Goal: Task Accomplishment & Management: Manage account settings

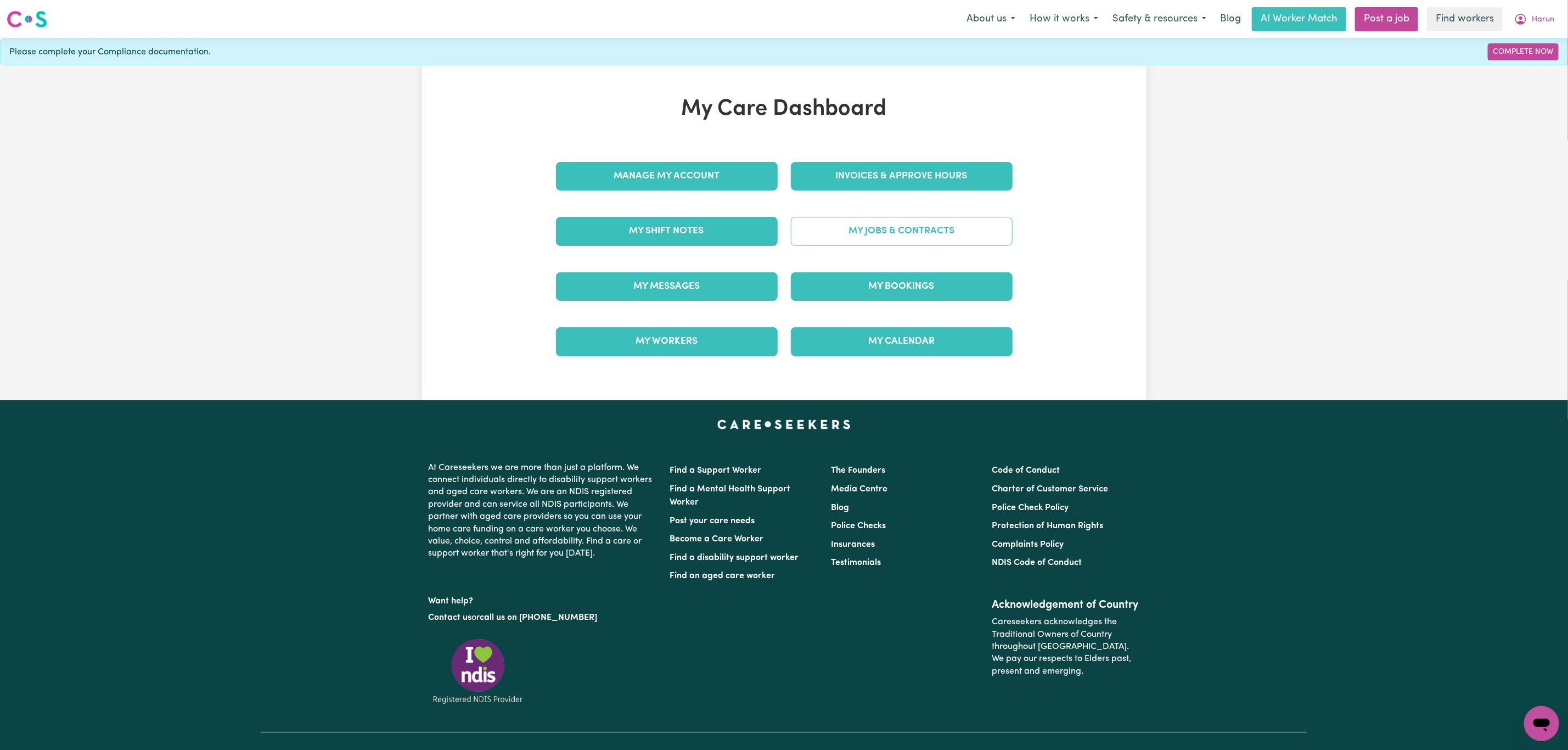
click at [832, 241] on link "My Jobs & Contracts" at bounding box center [902, 231] width 222 height 29
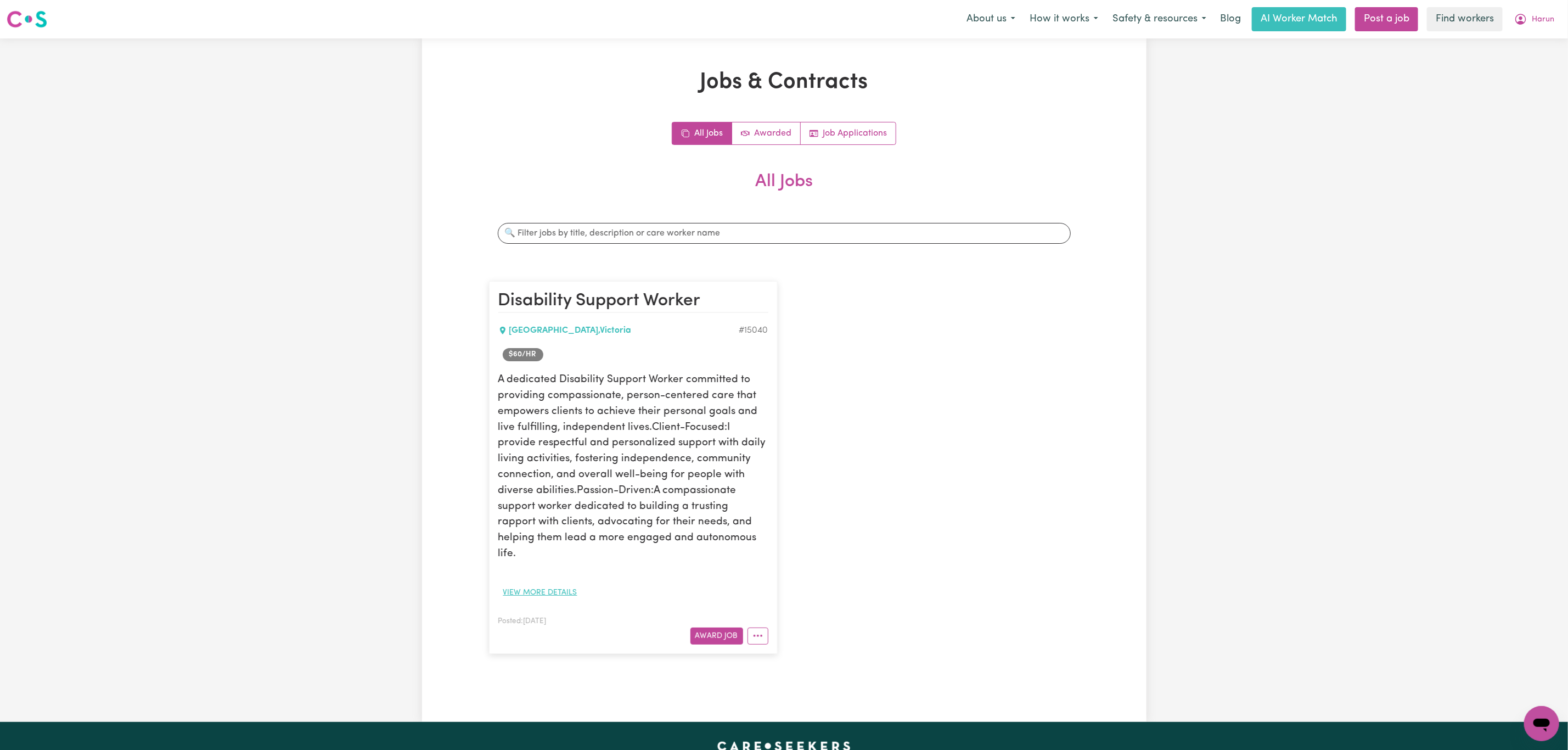
click at [540, 584] on button "View more details" at bounding box center [540, 593] width 84 height 17
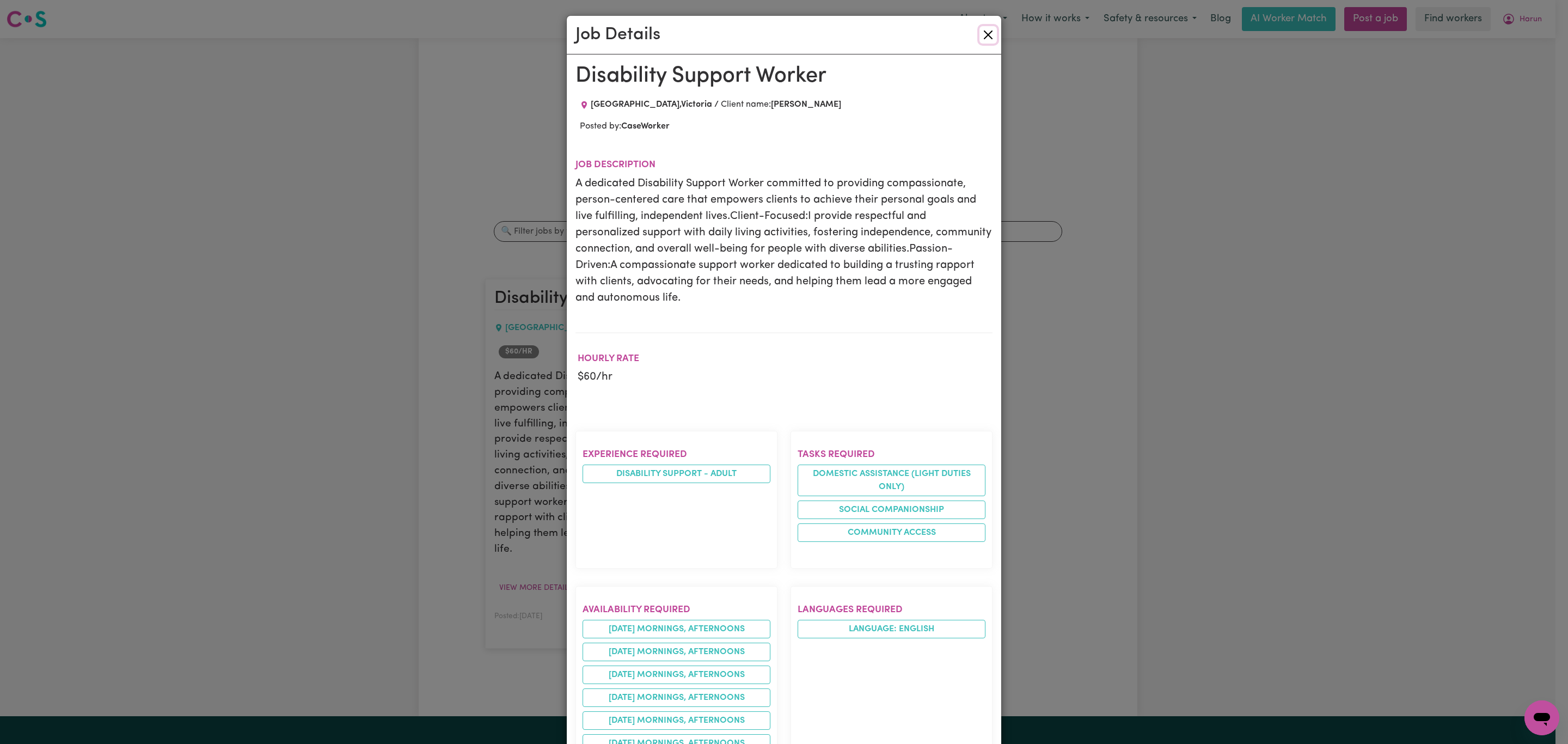
drag, startPoint x: 985, startPoint y: 32, endPoint x: 901, endPoint y: 118, distance: 120.2
click at [981, 39] on button "Close" at bounding box center [988, 35] width 18 height 18
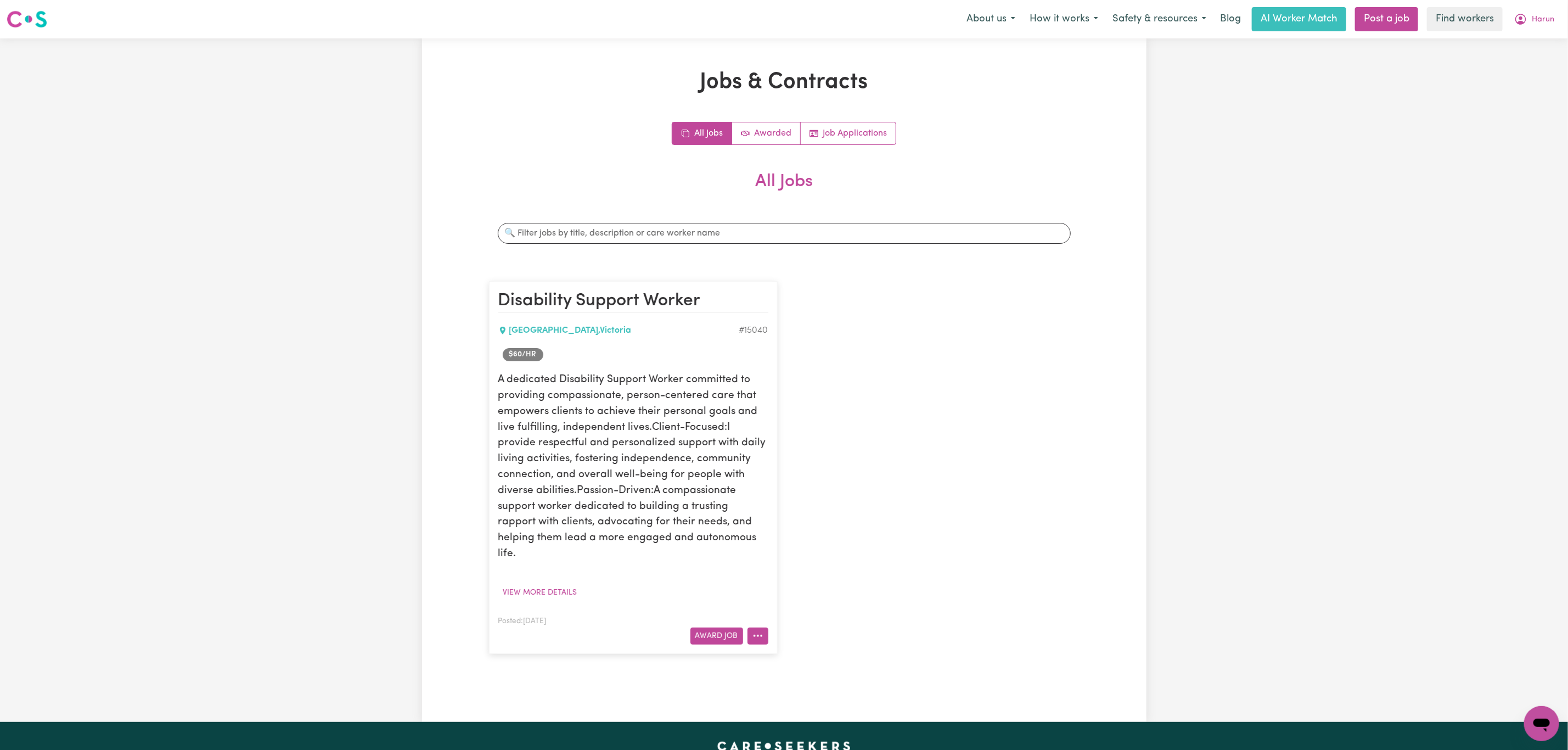
click at [755, 630] on icon "More options" at bounding box center [758, 636] width 11 height 11
click at [782, 695] on link "Edit Job" at bounding box center [790, 706] width 87 height 22
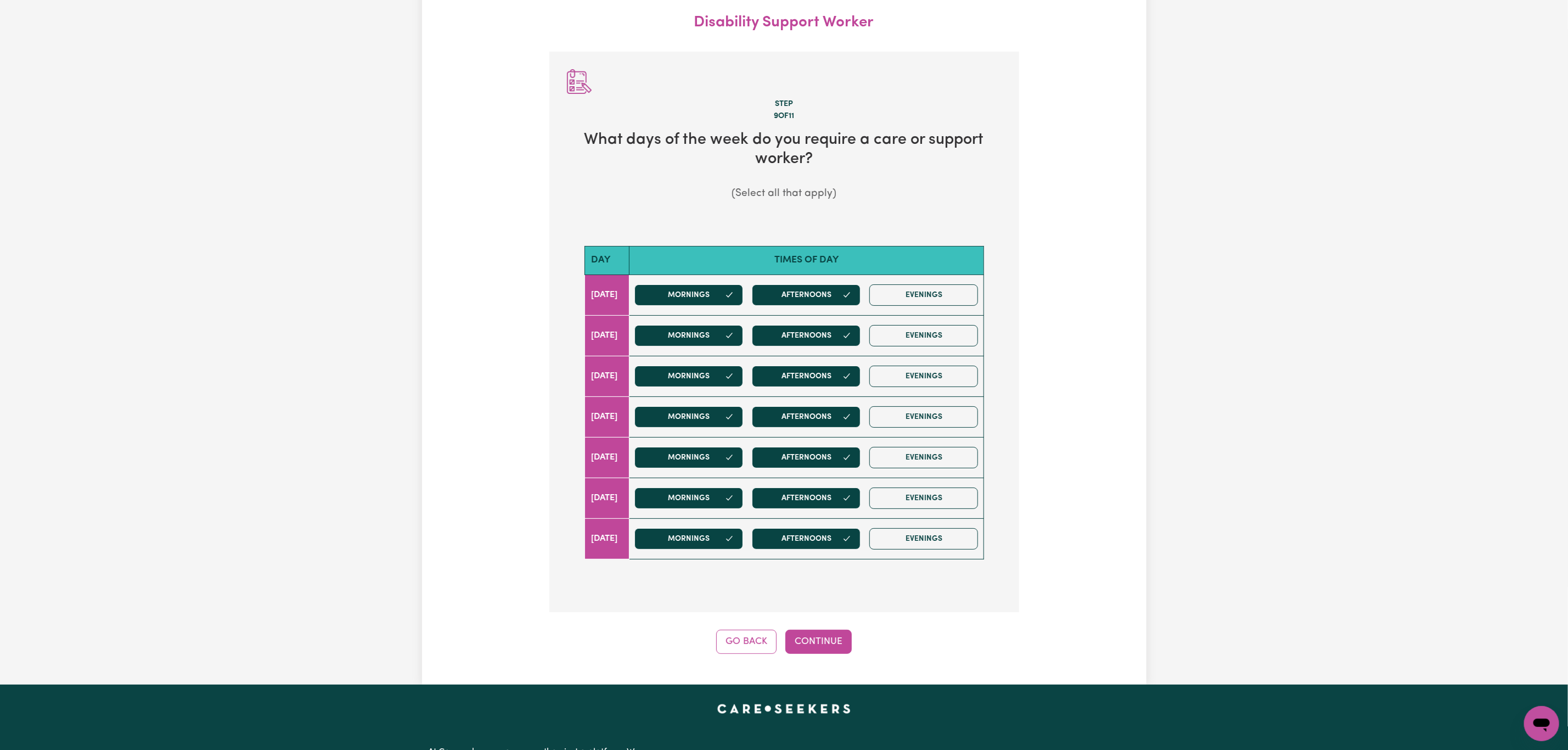
scroll to position [122, 0]
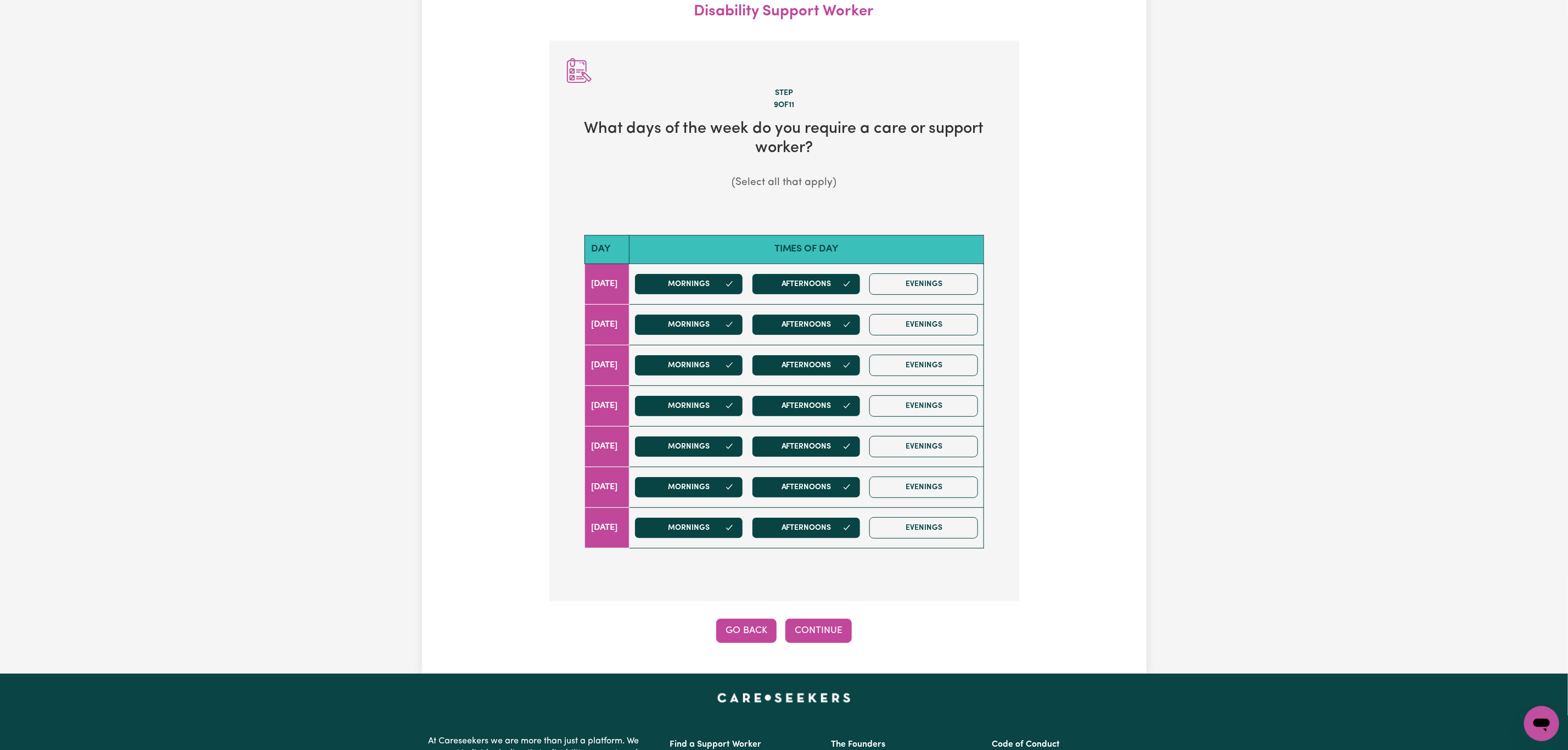
click at [740, 637] on button "Go Back" at bounding box center [746, 630] width 60 height 24
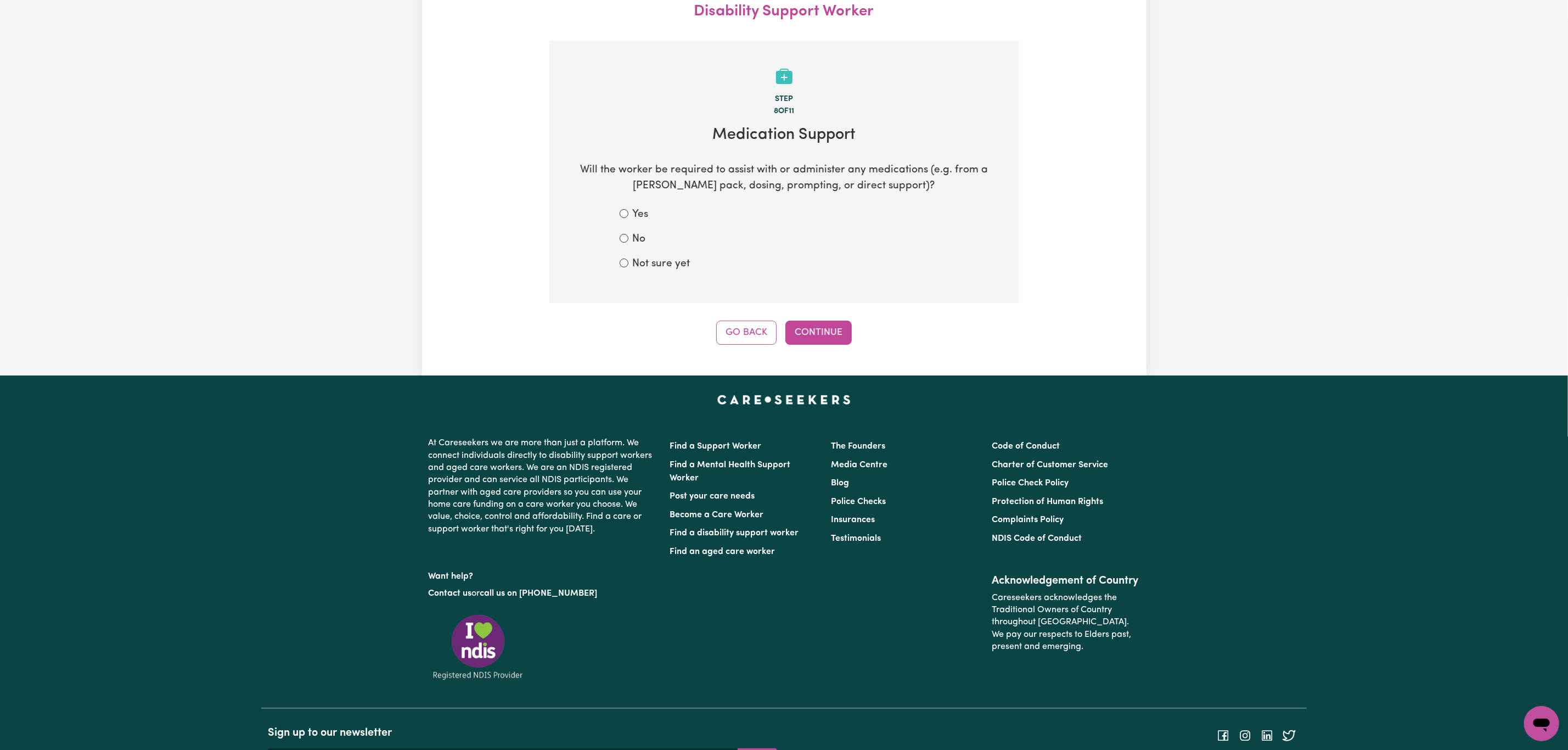
scroll to position [162, 0]
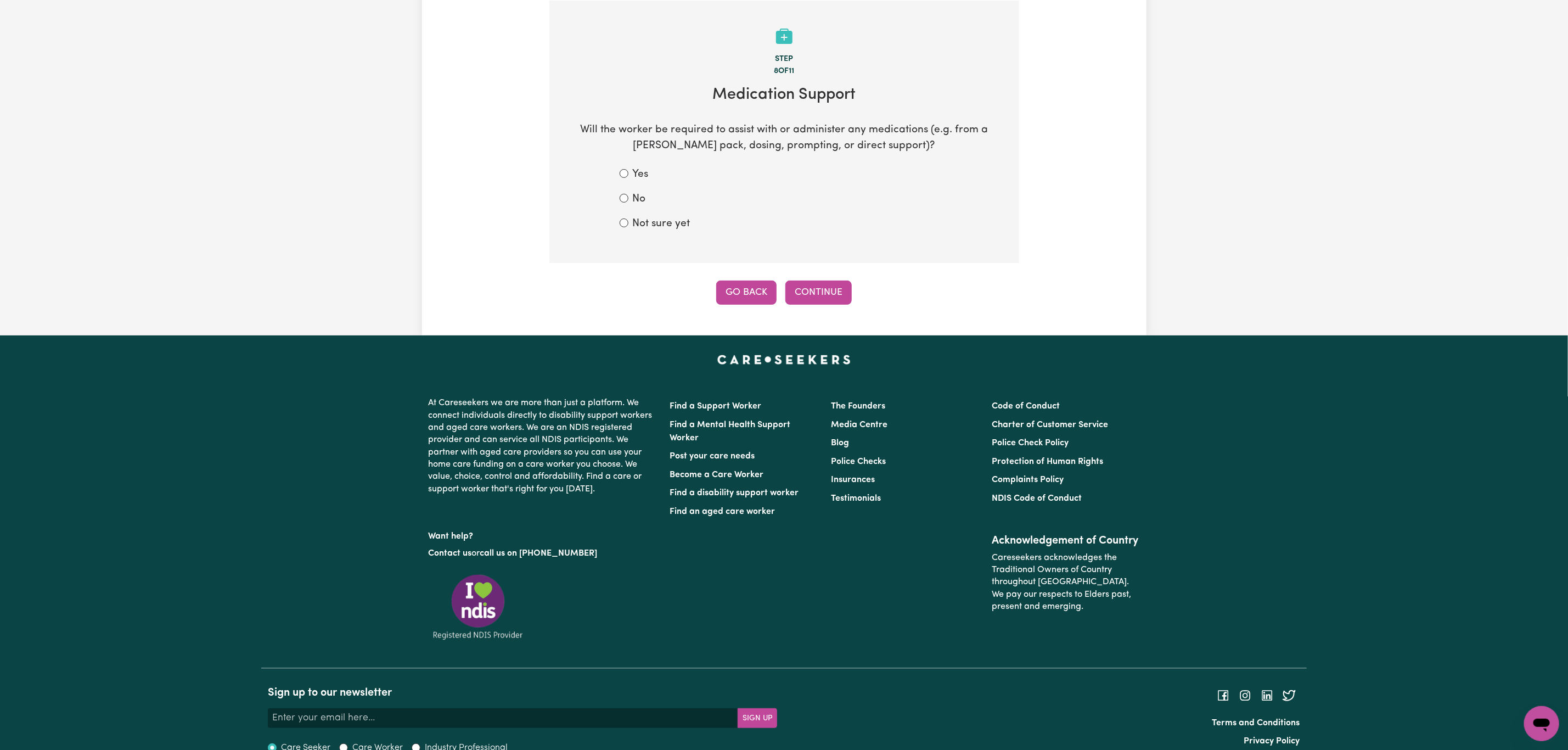
click at [743, 287] on button "Go Back" at bounding box center [746, 292] width 60 height 24
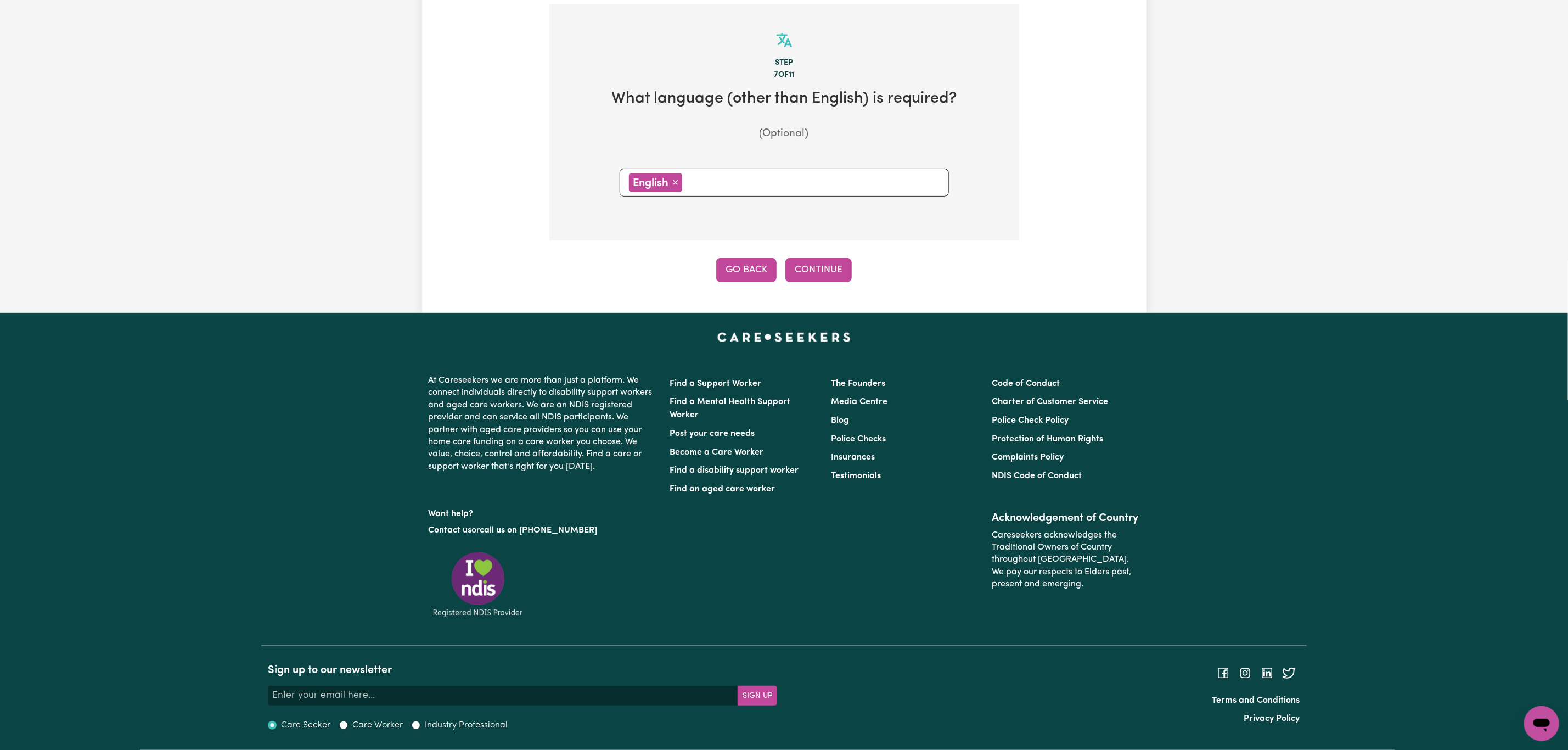
click at [732, 267] on button "Go Back" at bounding box center [746, 269] width 60 height 24
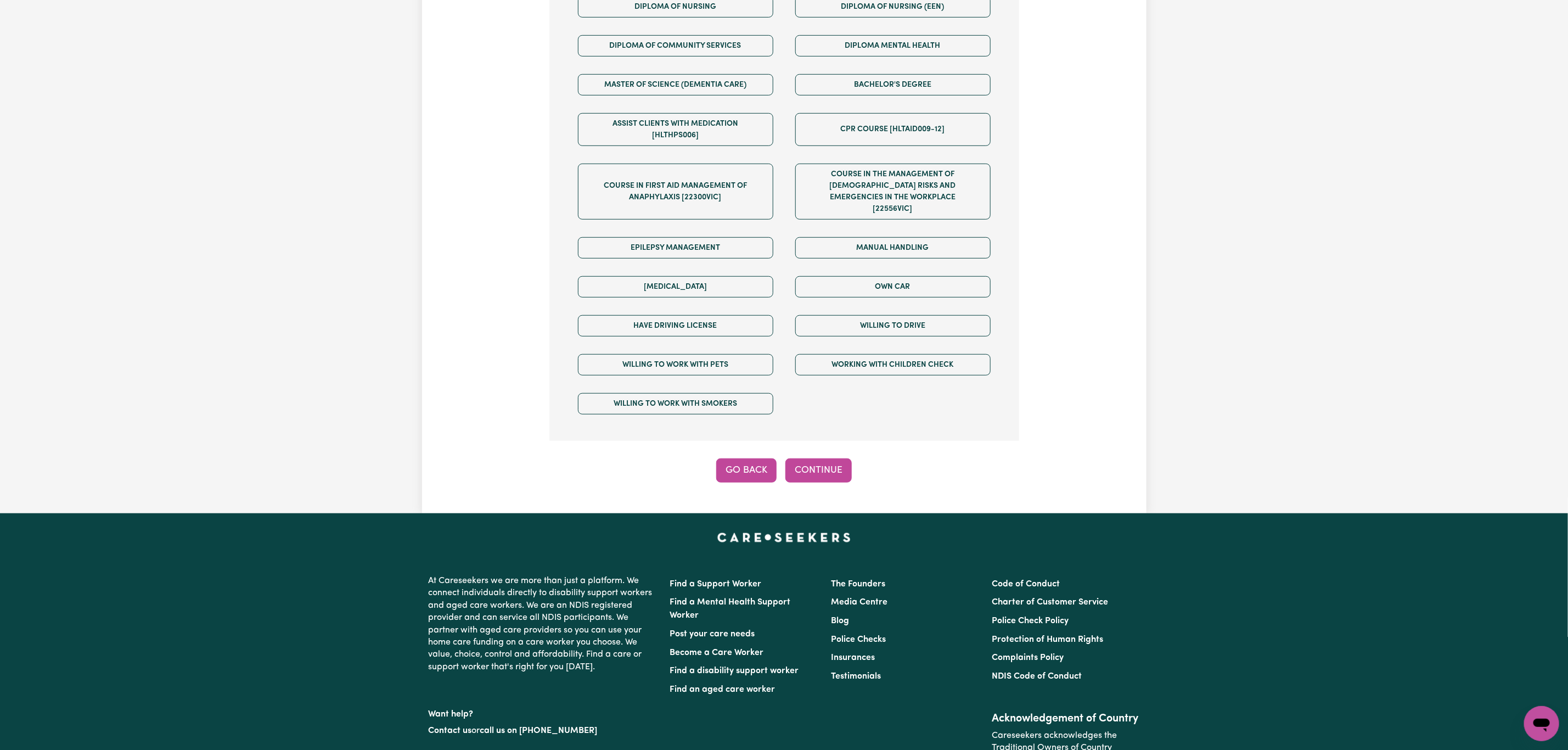
scroll to position [492, 0]
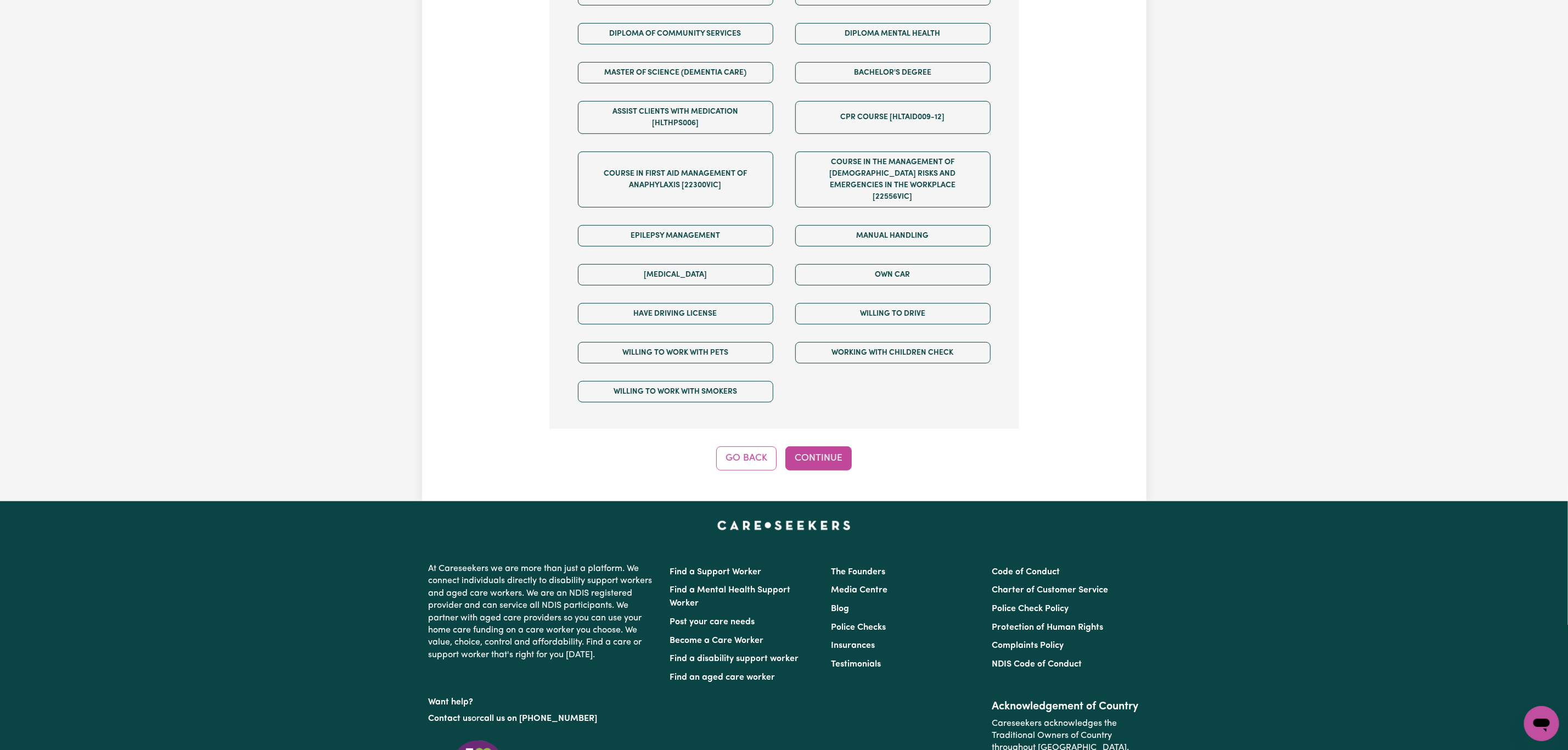
click at [744, 435] on div "Step 6 of 11 We are almost there! Any other requirements? (Optional) Certificat…" at bounding box center [784, 71] width 470 height 799
click at [741, 449] on button "Go Back" at bounding box center [746, 458] width 60 height 24
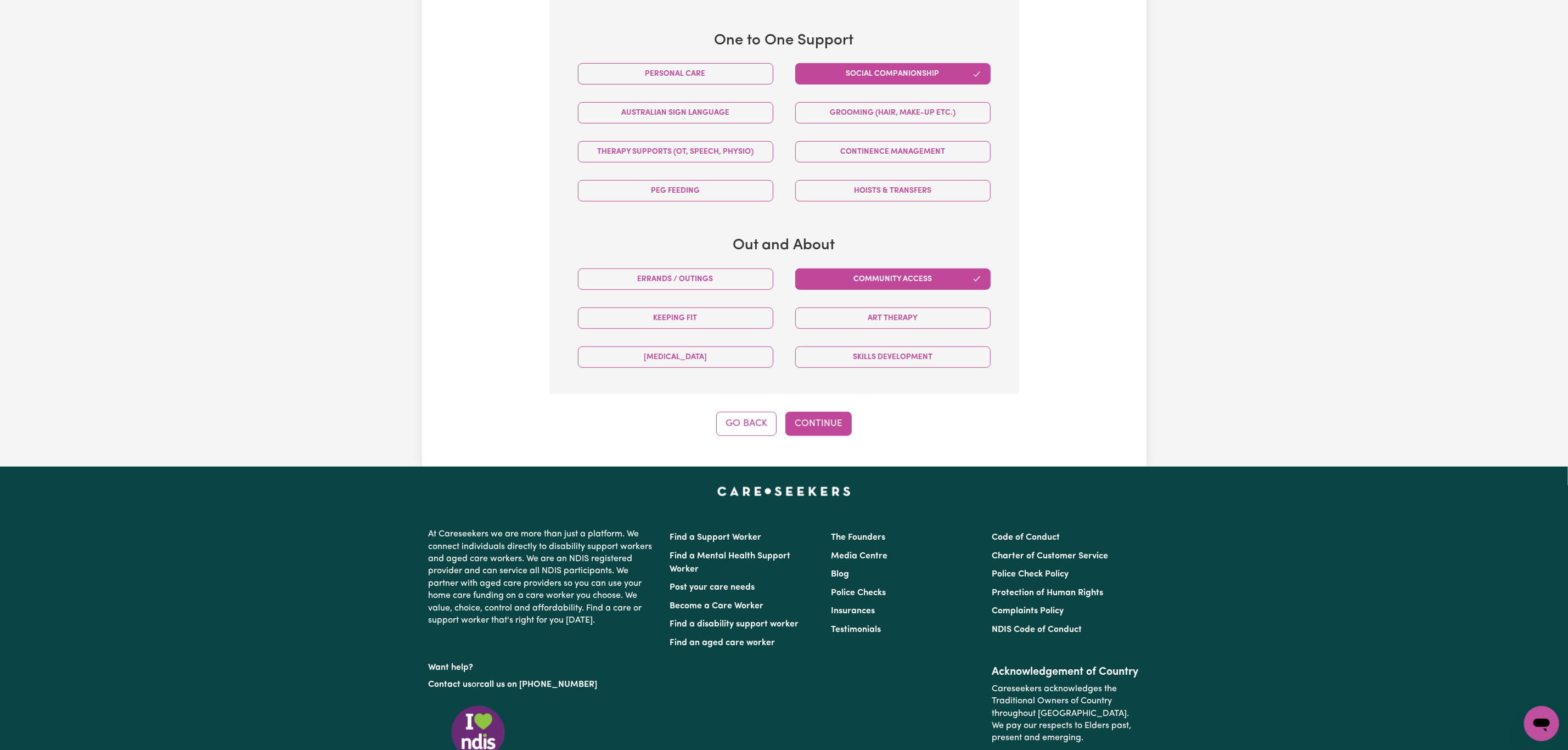
click at [746, 454] on div "Update Job Post Disability Support Worker Step 5 of 11 Harun , tell us about th…" at bounding box center [784, 7] width 725 height 919
click at [757, 423] on button "Go Back" at bounding box center [746, 423] width 60 height 24
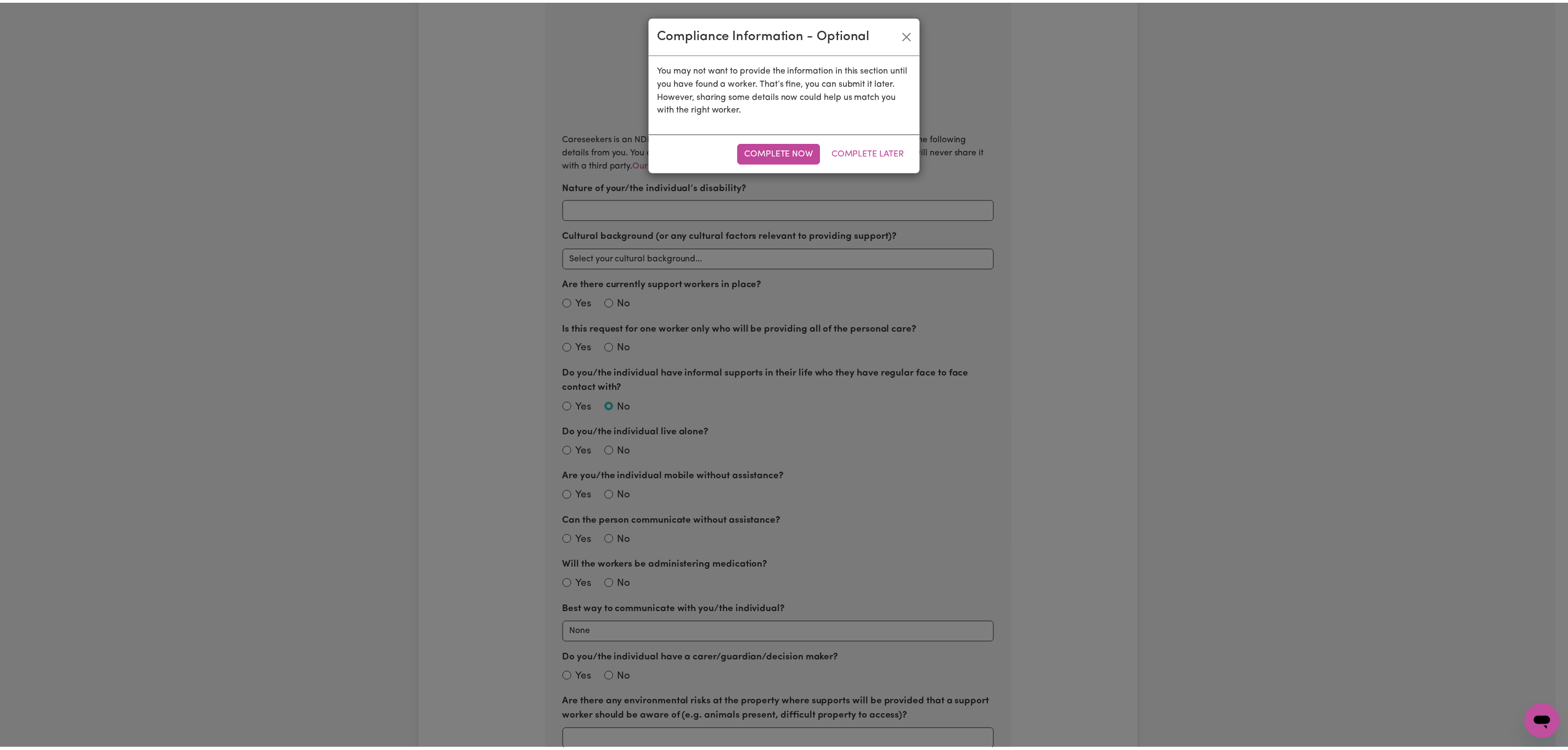
scroll to position [162, 0]
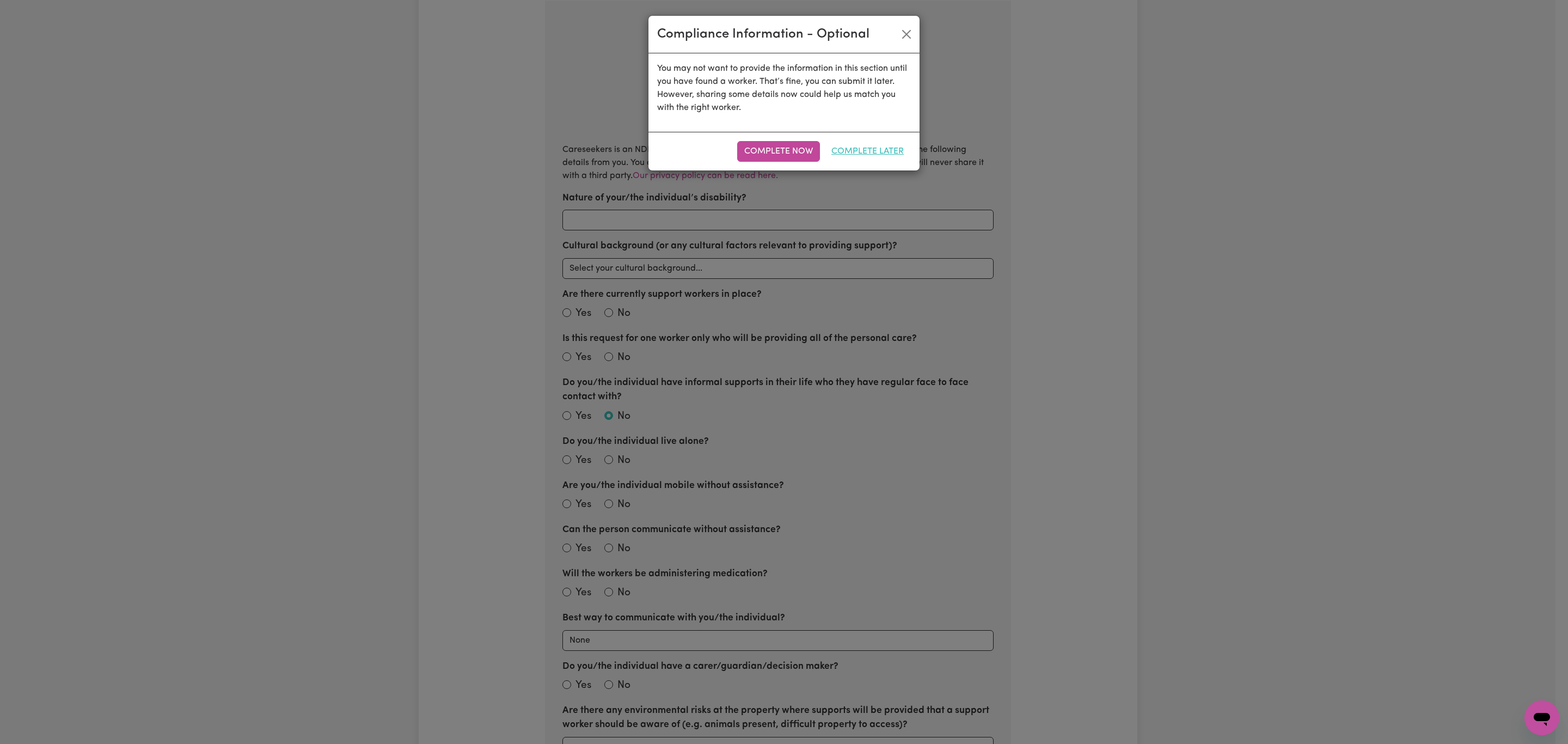
click at [869, 152] on button "Complete Later" at bounding box center [867, 152] width 86 height 21
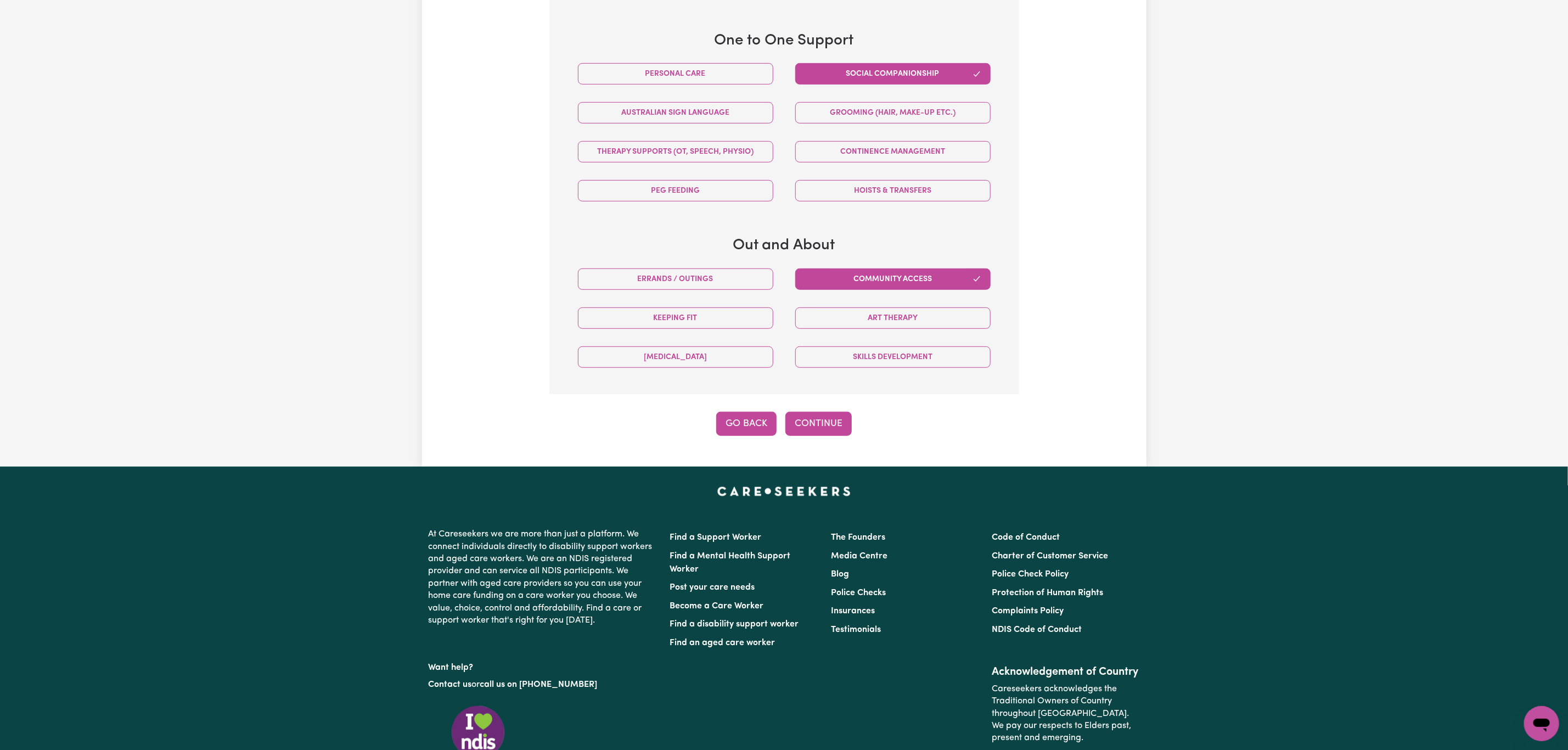
click at [746, 431] on button "Go Back" at bounding box center [746, 423] width 60 height 24
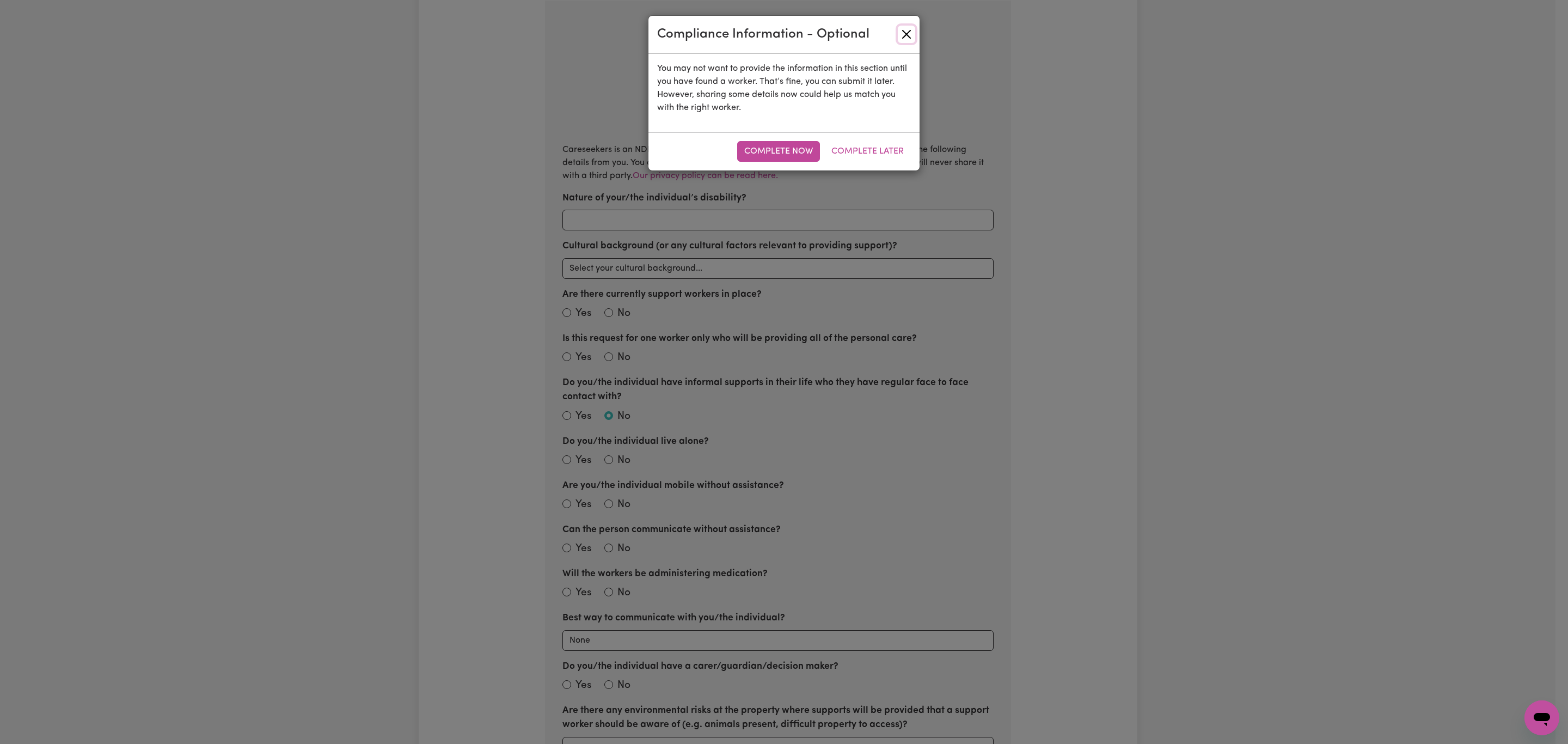
click at [905, 34] on button "Close" at bounding box center [906, 34] width 18 height 18
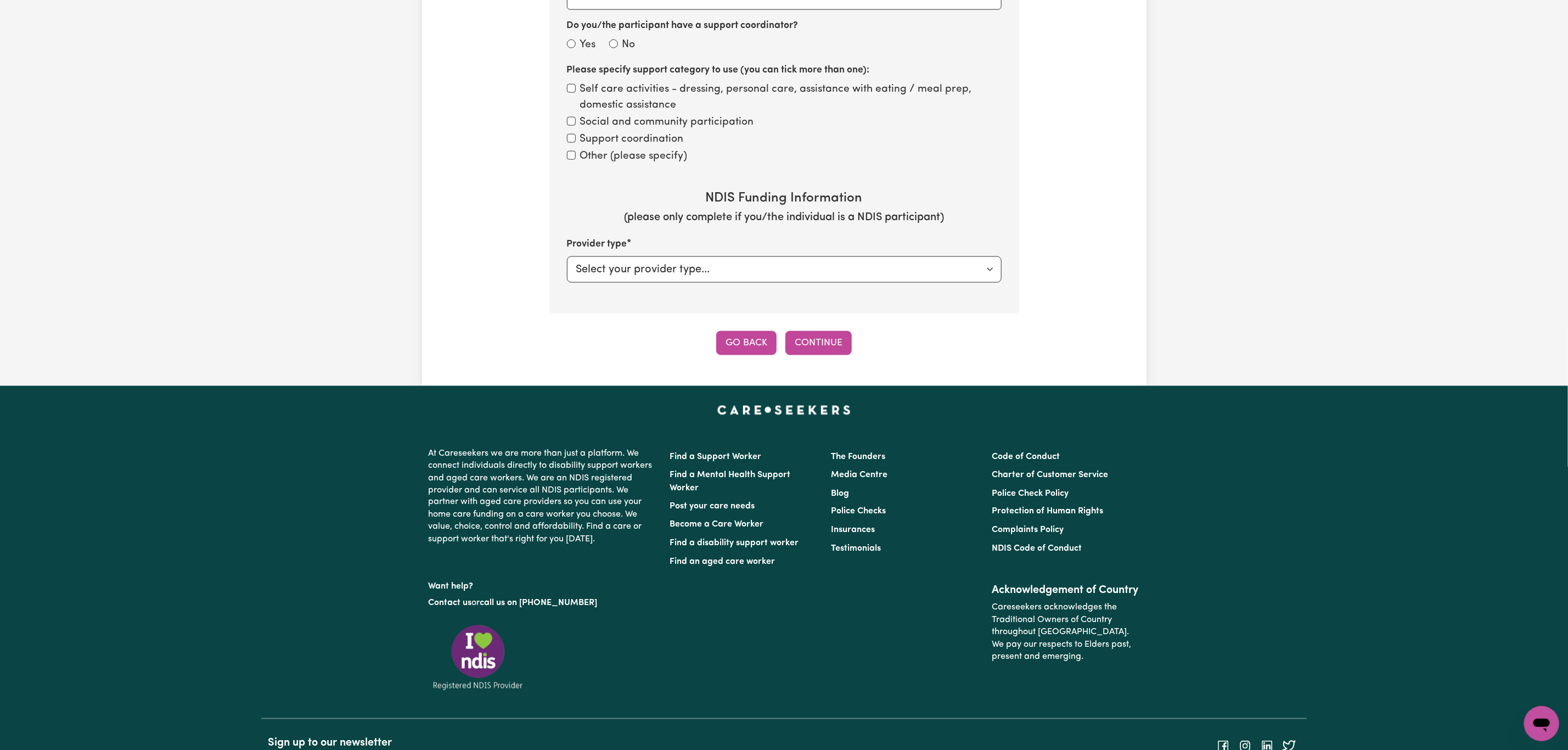
click at [735, 336] on button "Go Back" at bounding box center [746, 342] width 60 height 24
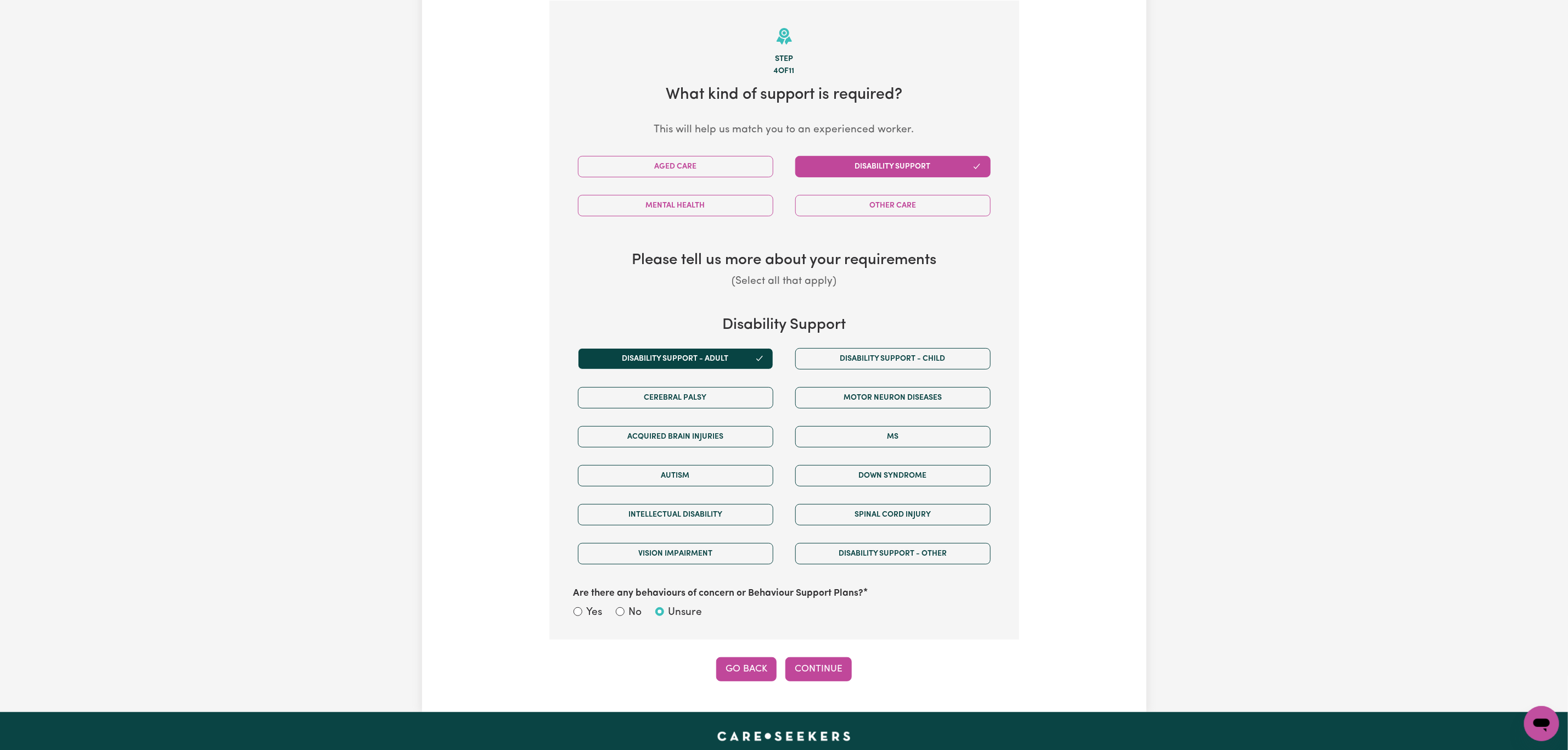
click at [757, 675] on button "Go Back" at bounding box center [746, 669] width 60 height 24
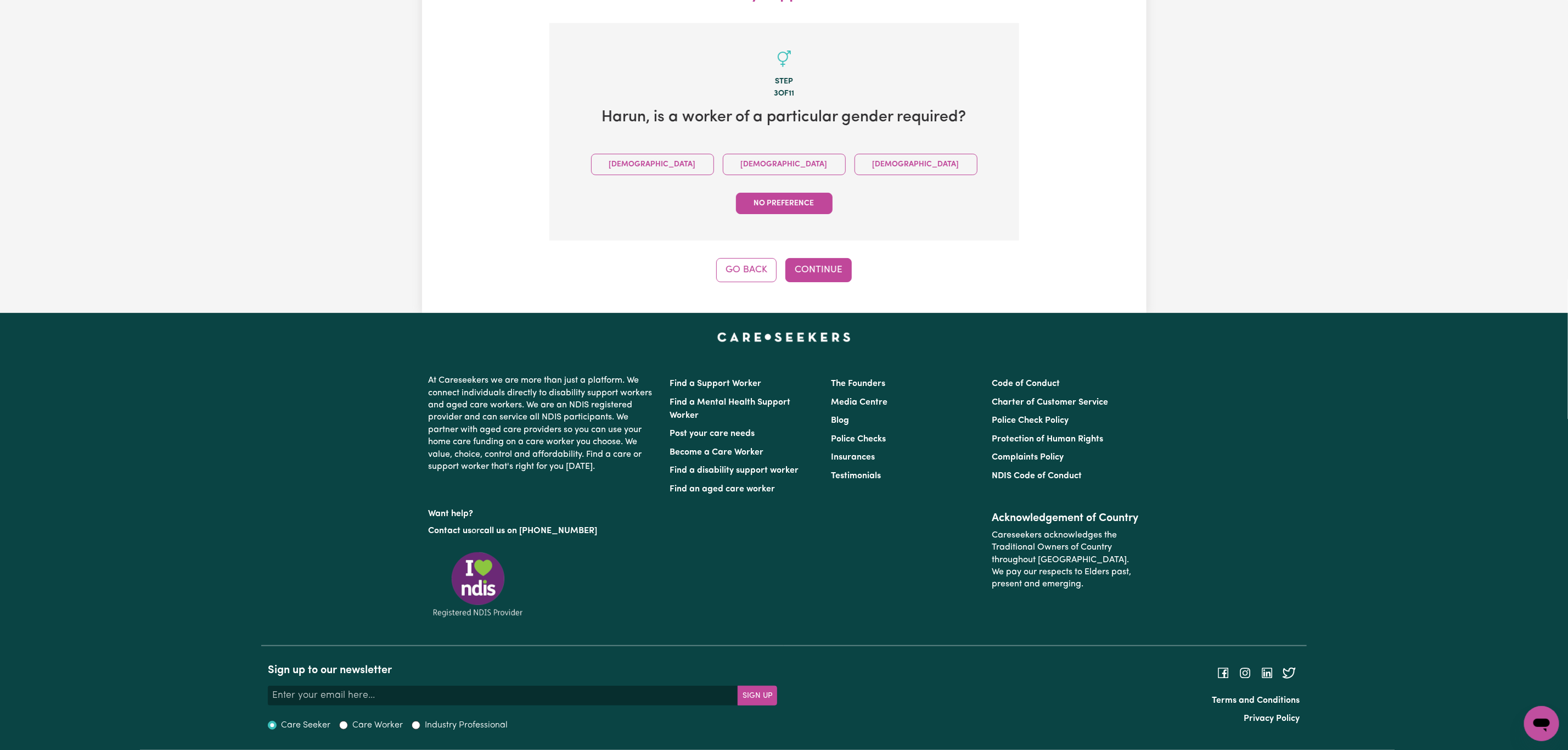
scroll to position [106, 0]
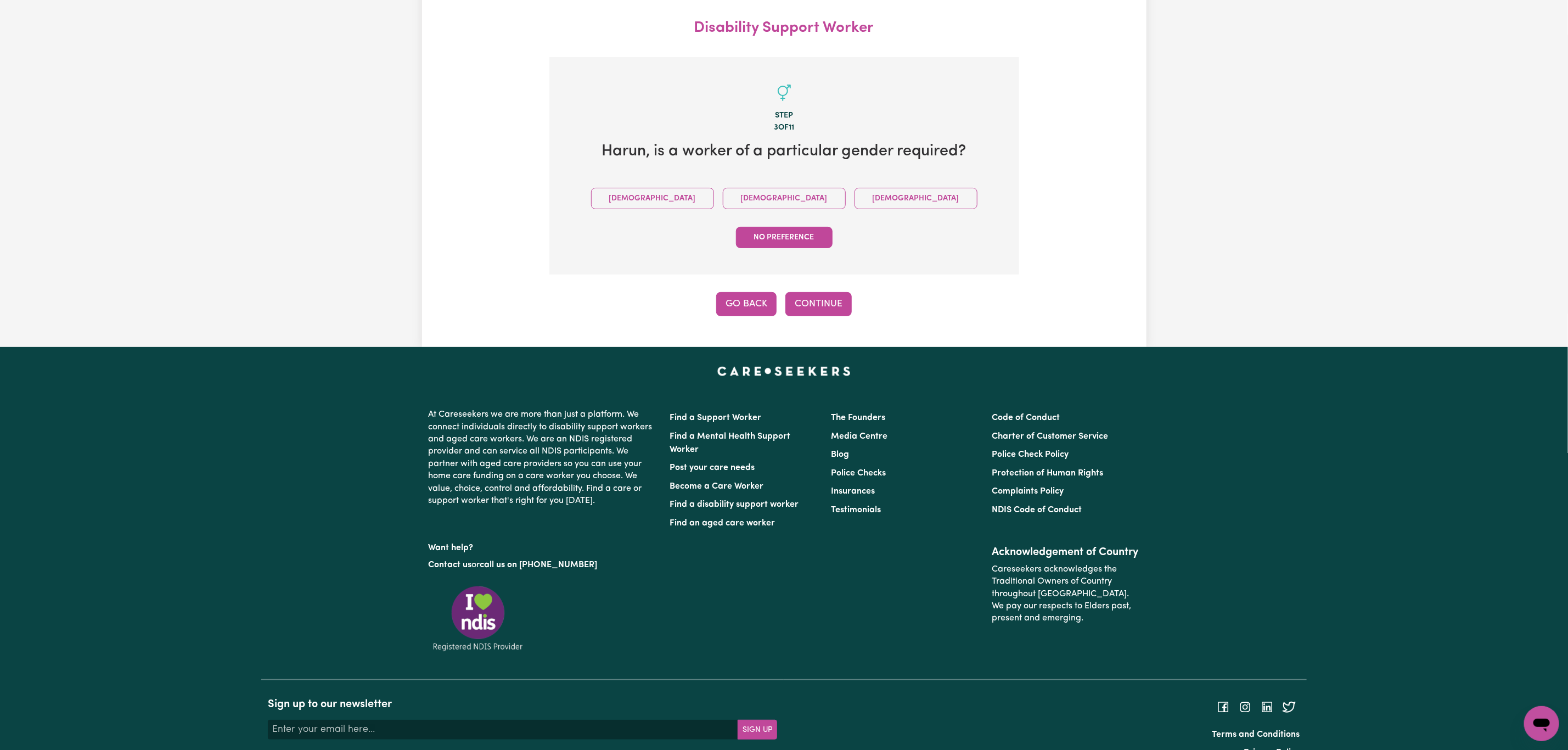
click at [736, 292] on button "Go Back" at bounding box center [746, 304] width 60 height 24
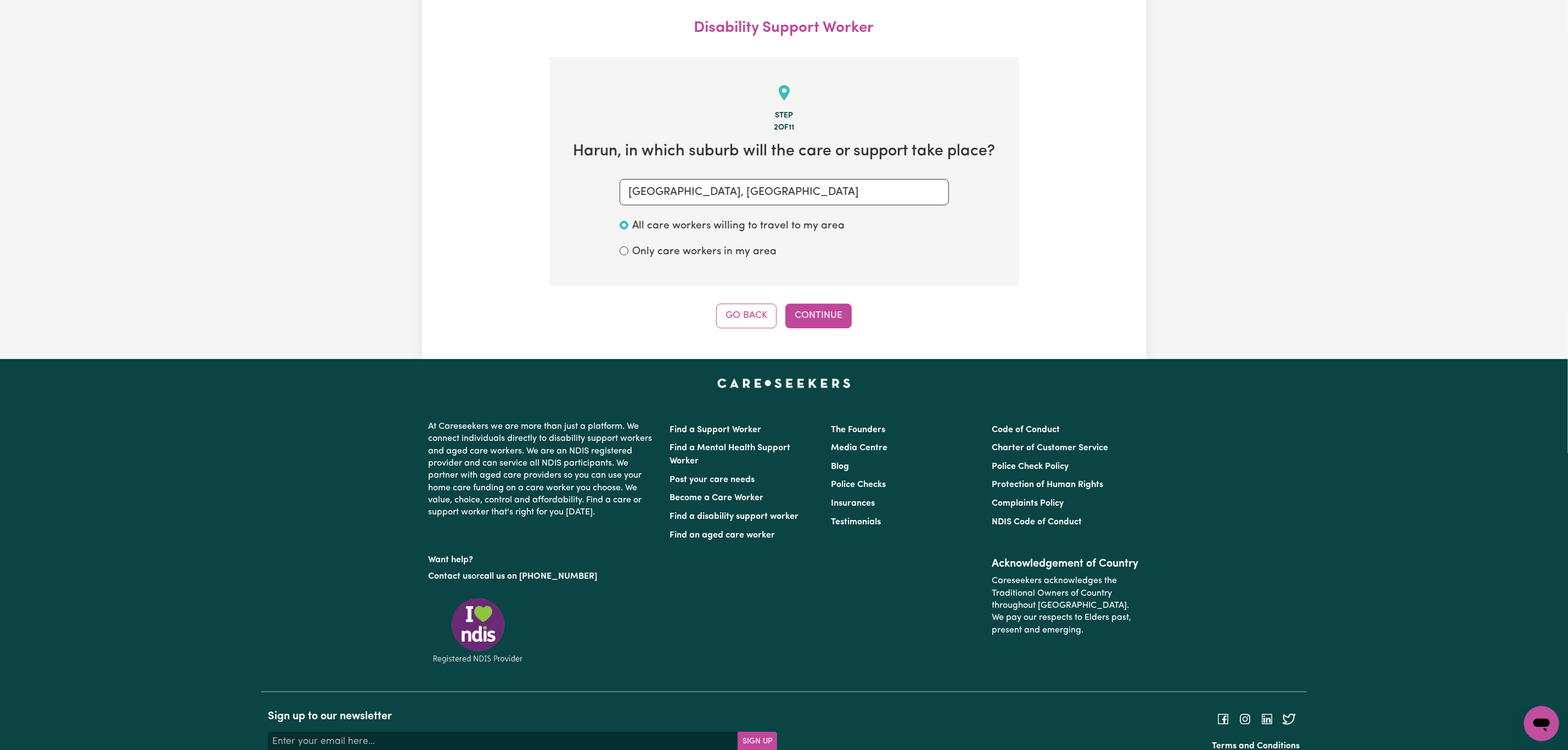
scroll to position [157, 0]
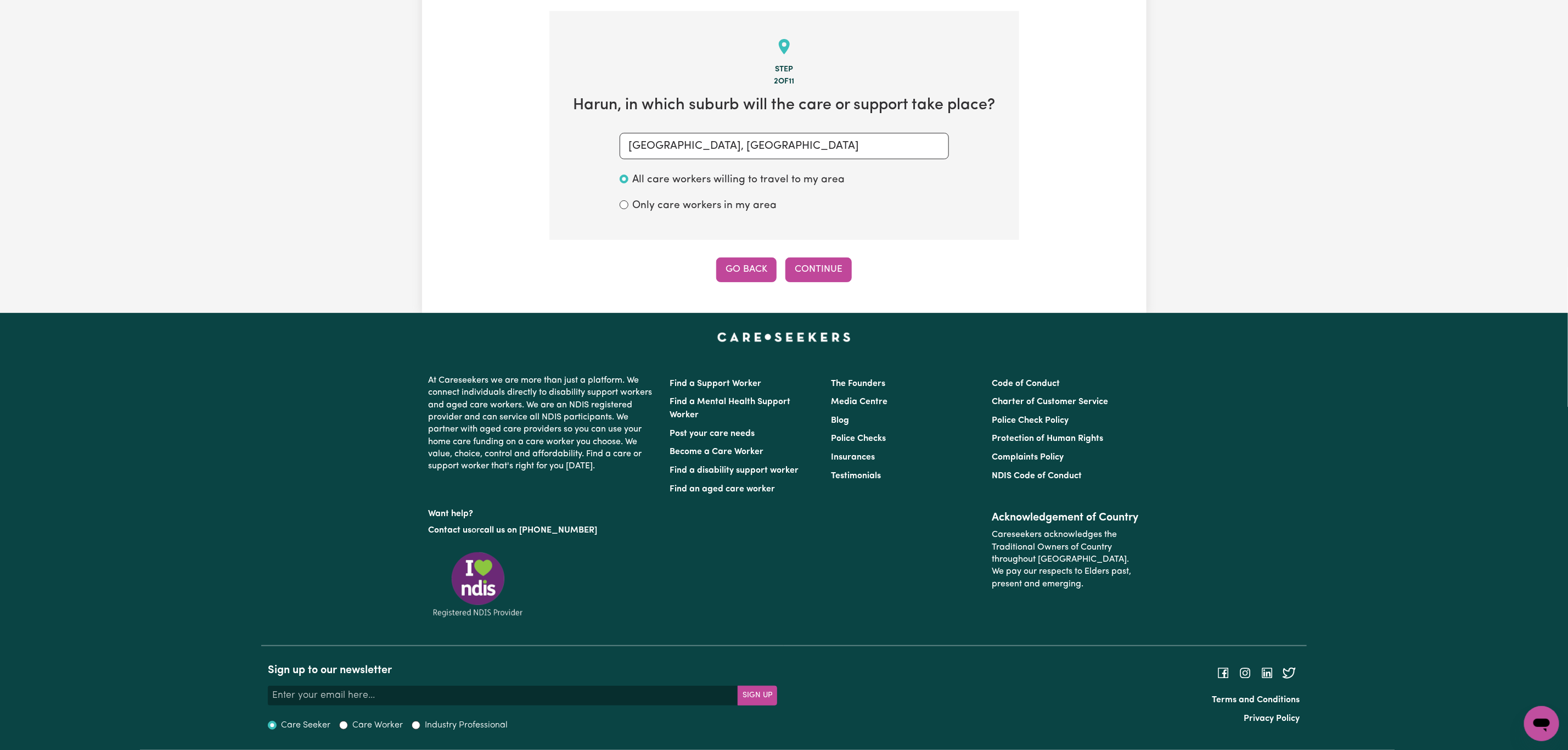
click at [736, 267] on button "Go Back" at bounding box center [746, 269] width 60 height 24
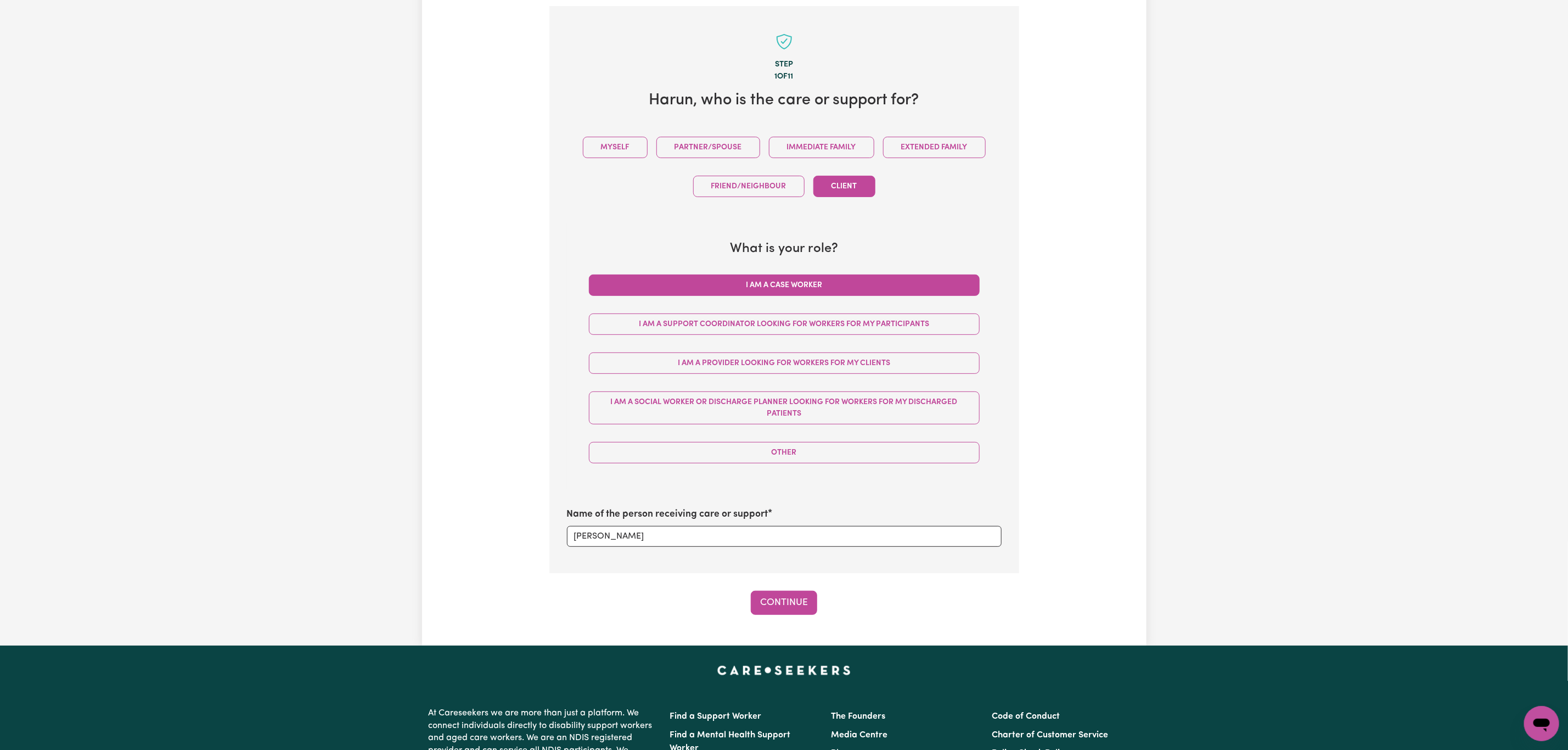
scroll to position [162, 0]
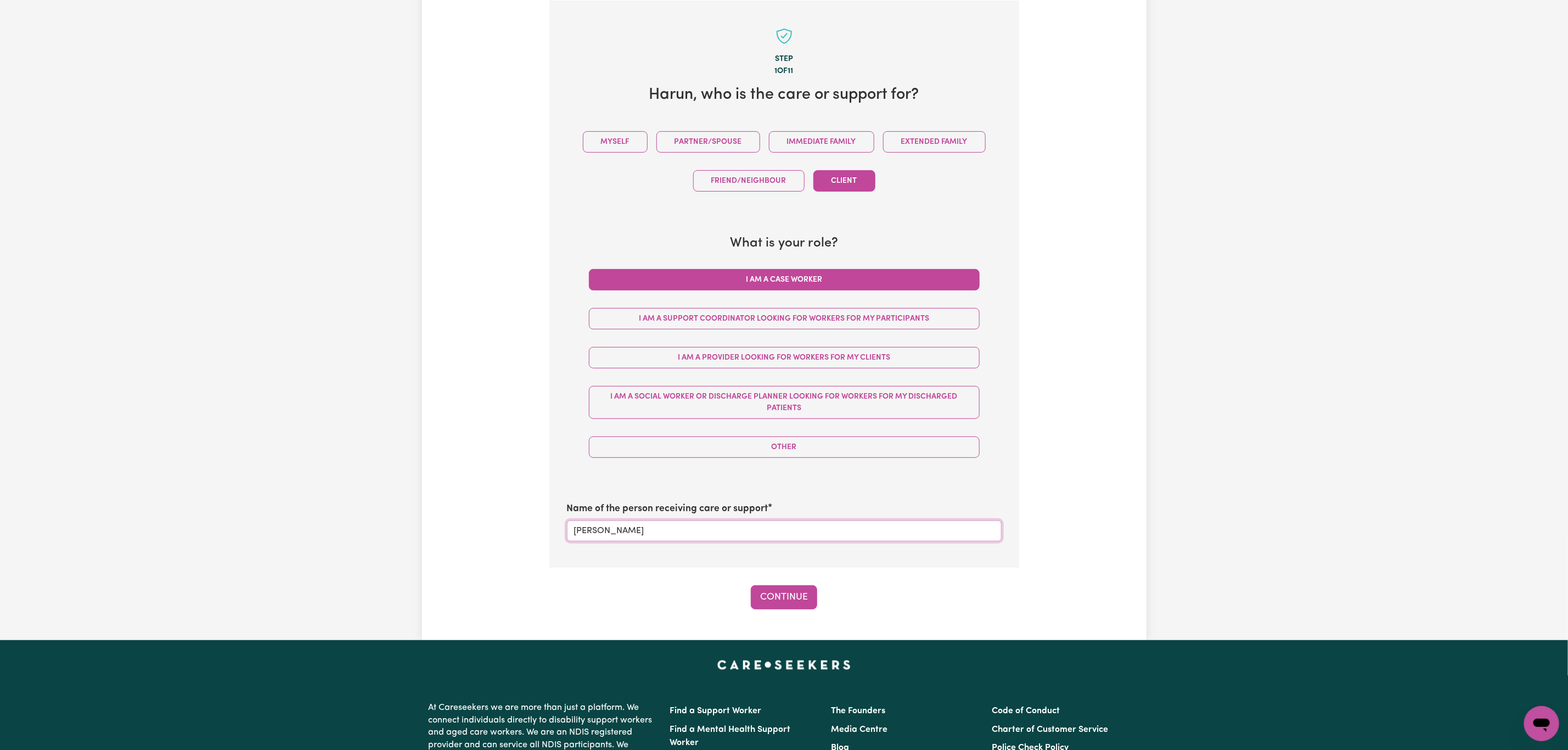
click at [649, 538] on input "Edwards" at bounding box center [784, 531] width 434 height 21
type input "ED"
click at [788, 590] on button "Continue" at bounding box center [784, 597] width 66 height 24
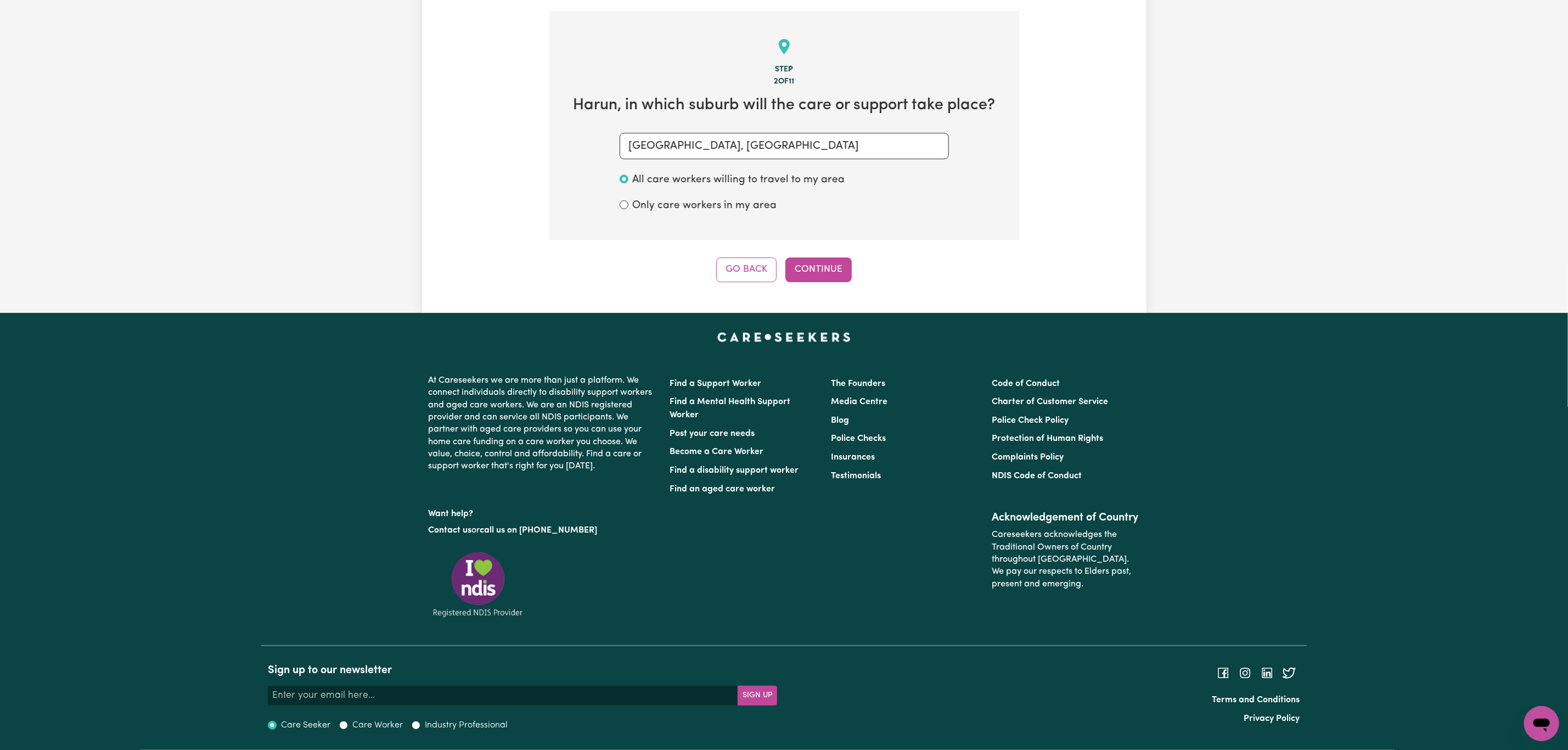
scroll to position [157, 0]
click at [802, 276] on button "Continue" at bounding box center [819, 269] width 66 height 24
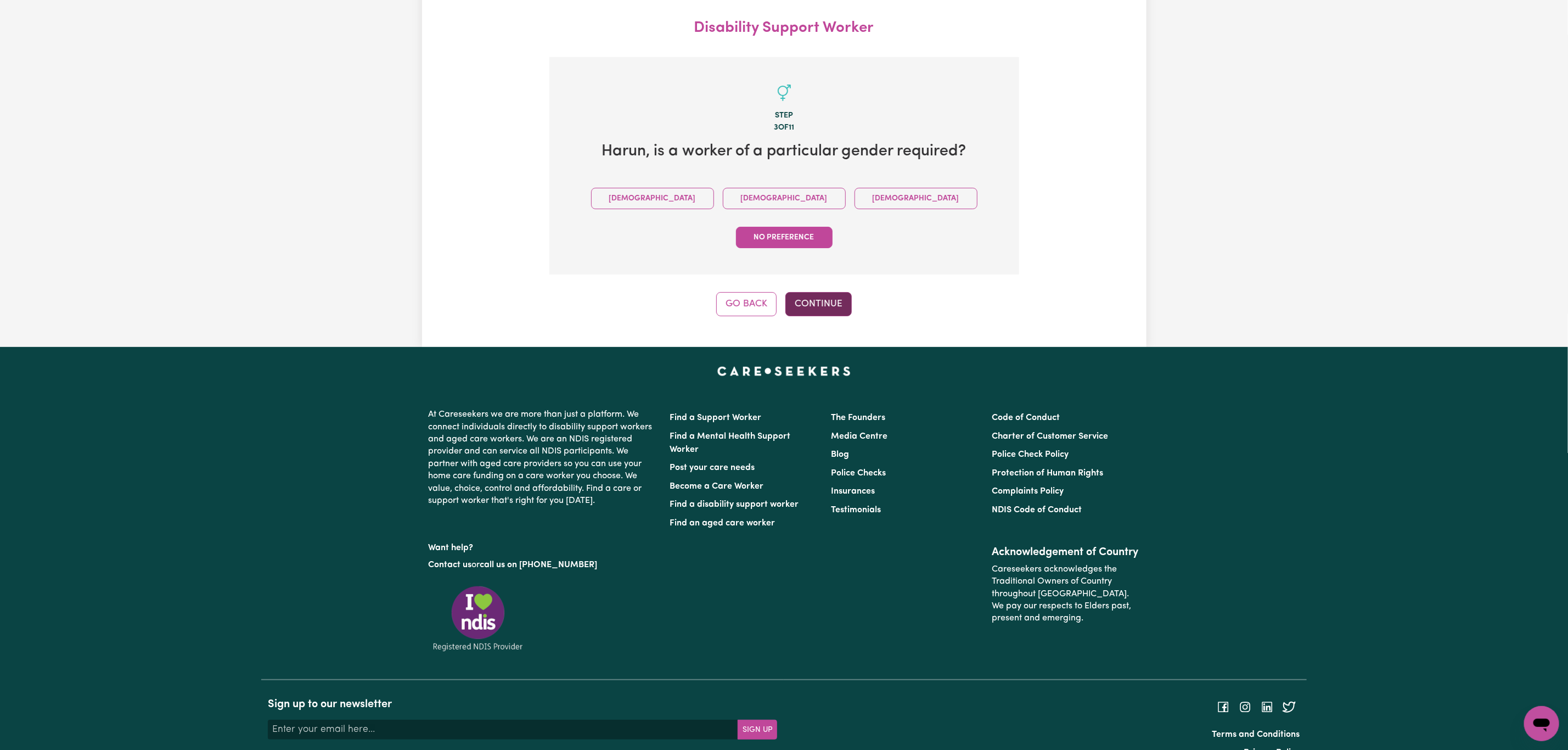
click at [830, 292] on button "Continue" at bounding box center [819, 304] width 66 height 24
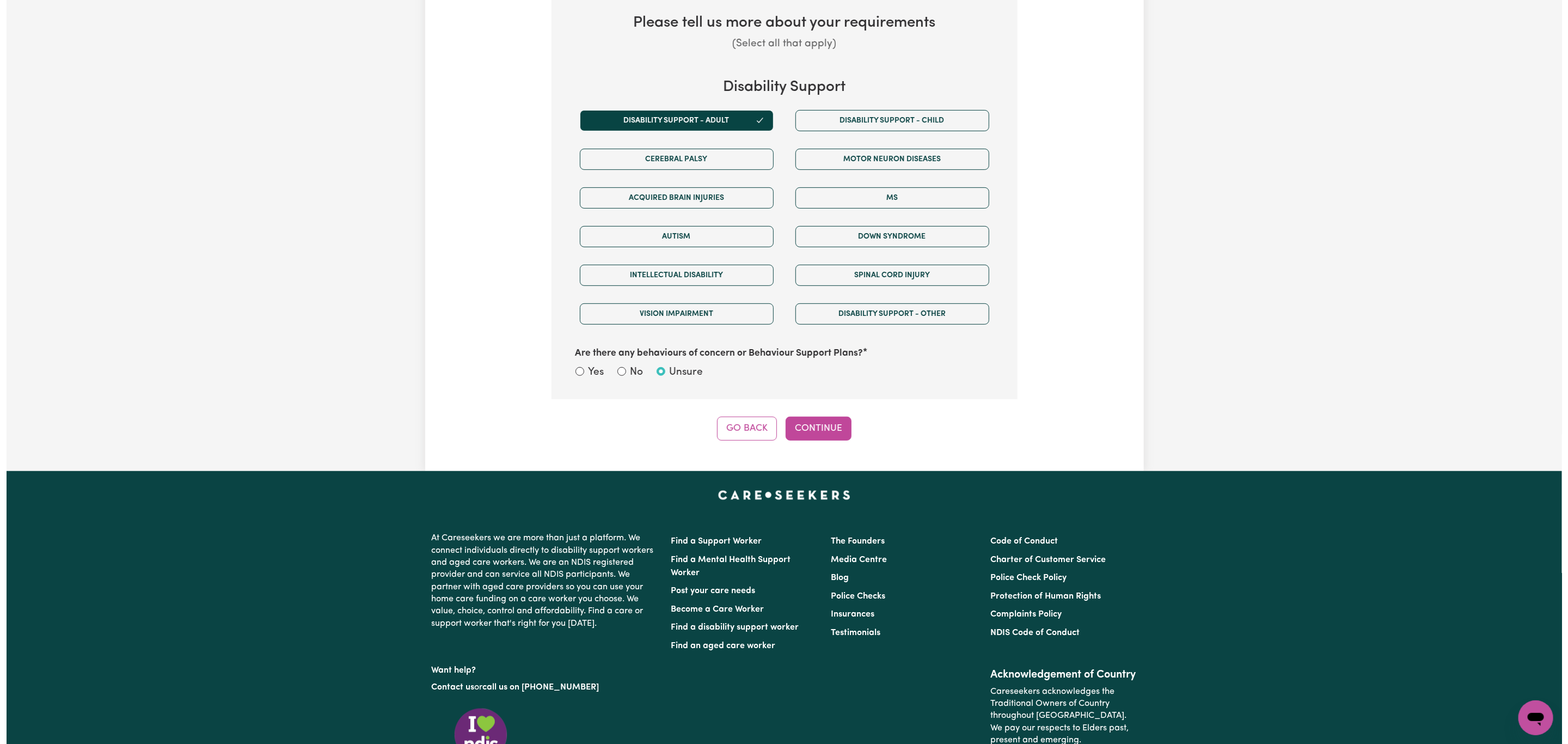
scroll to position [405, 0]
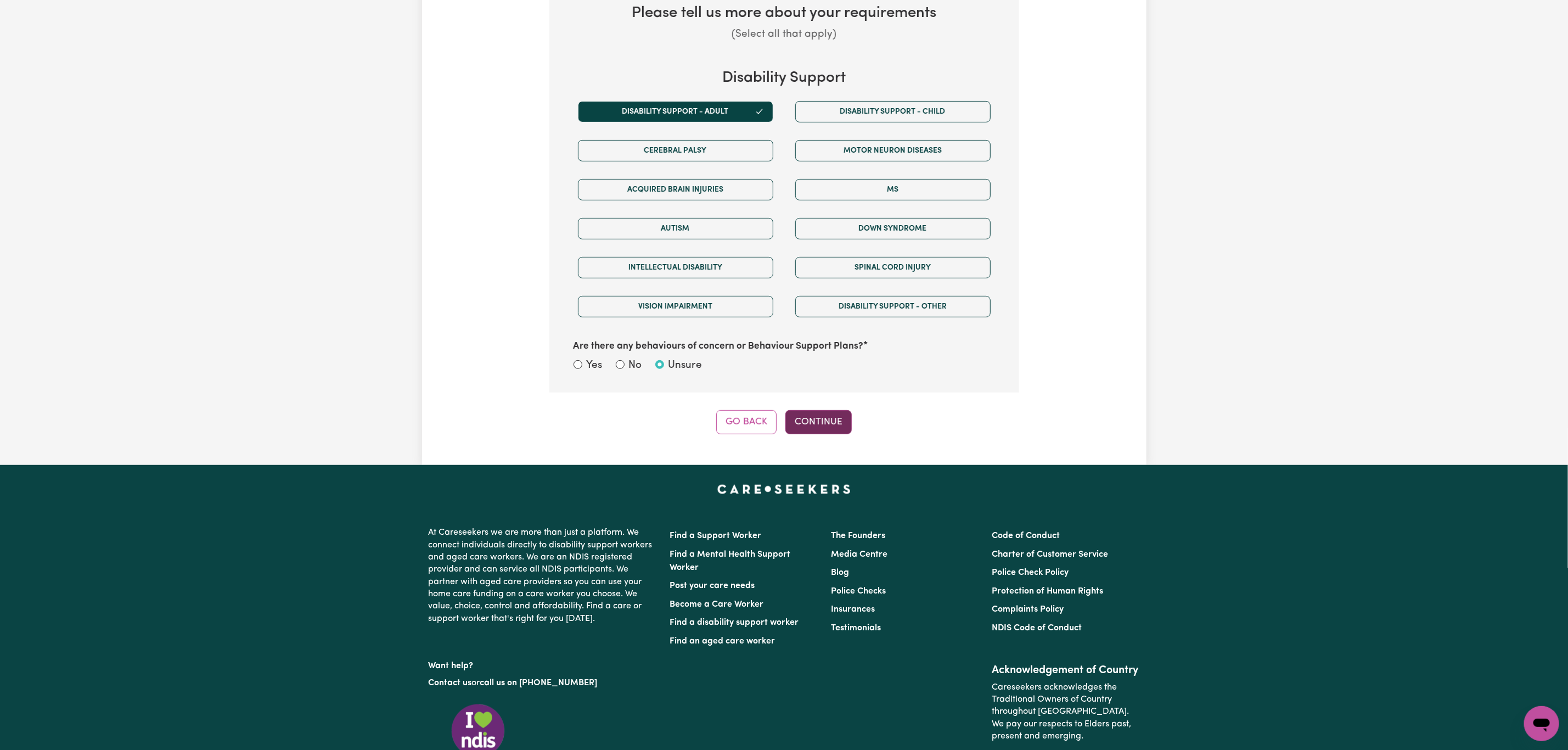
click at [820, 427] on button "Continue" at bounding box center [819, 422] width 66 height 24
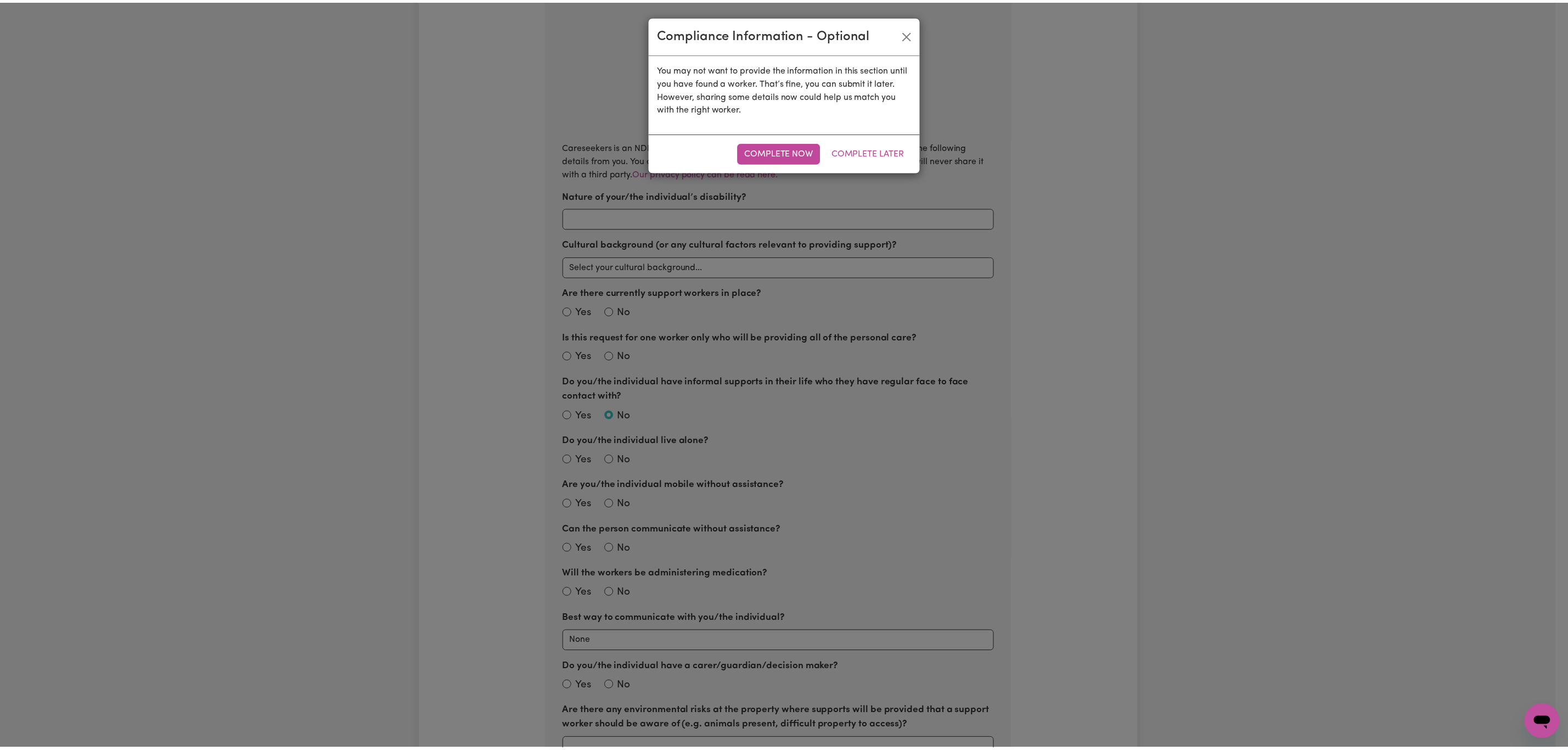
scroll to position [162, 0]
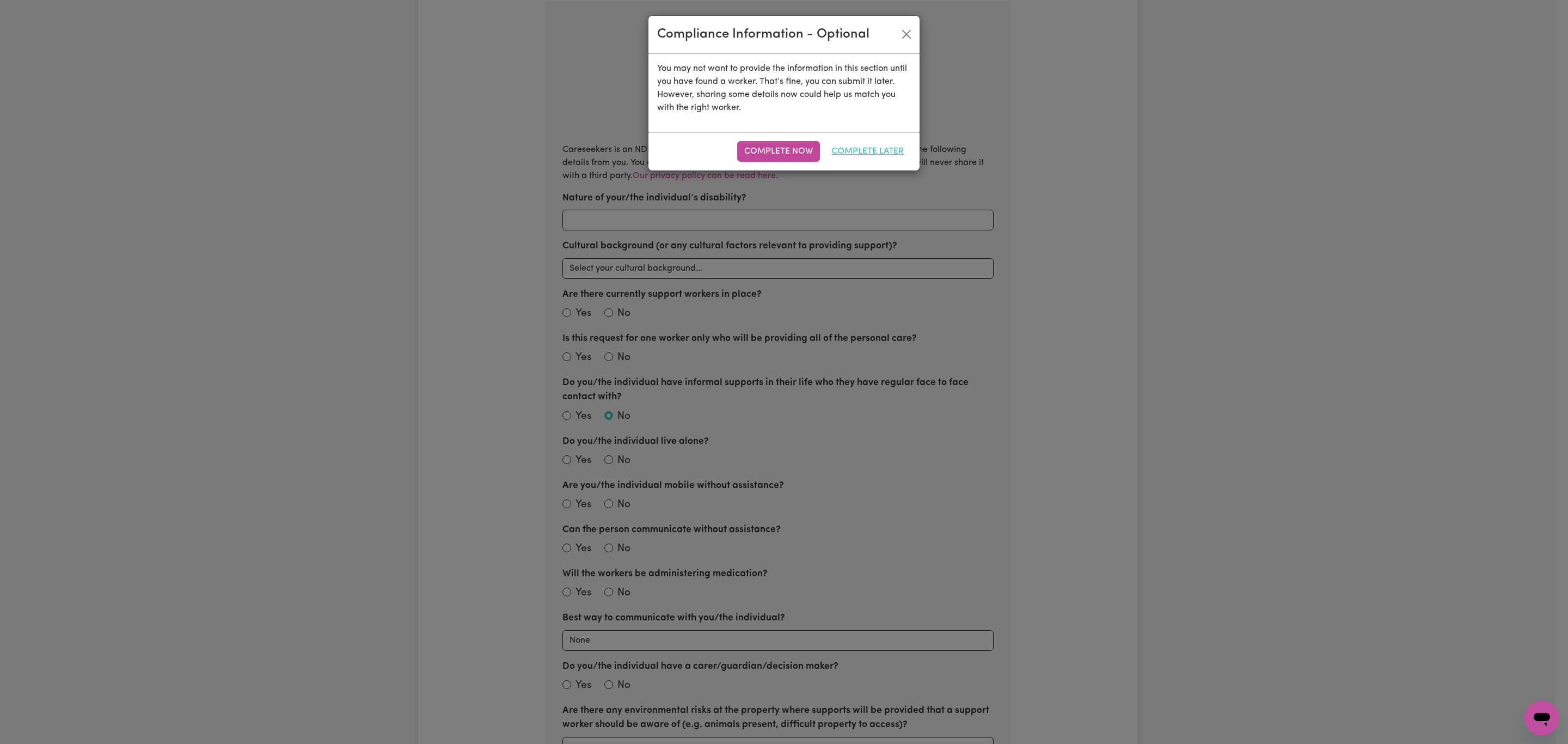
click at [859, 157] on button "Complete Later" at bounding box center [867, 152] width 86 height 21
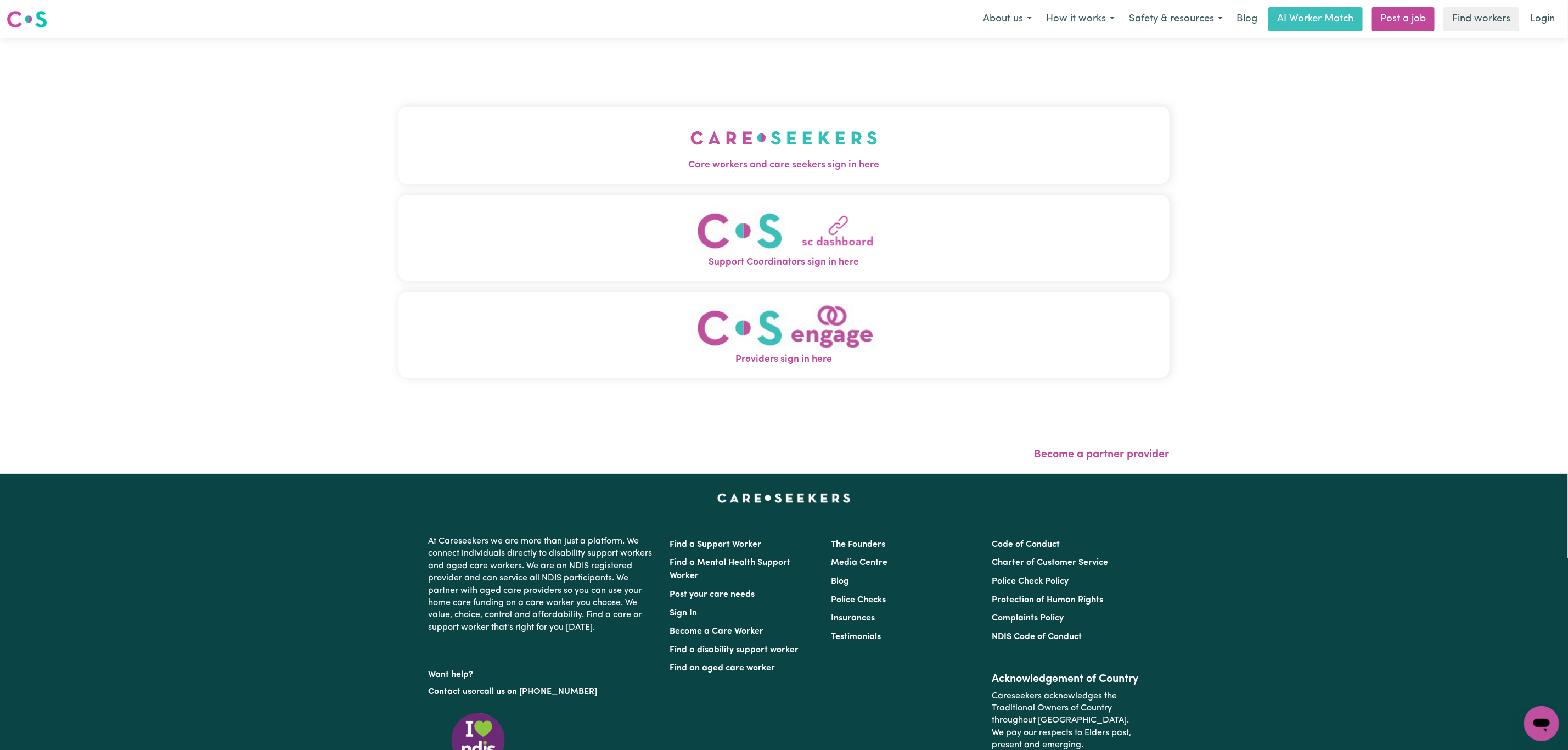
click at [657, 165] on span "Care workers and care seekers sign in here" at bounding box center [784, 165] width 771 height 14
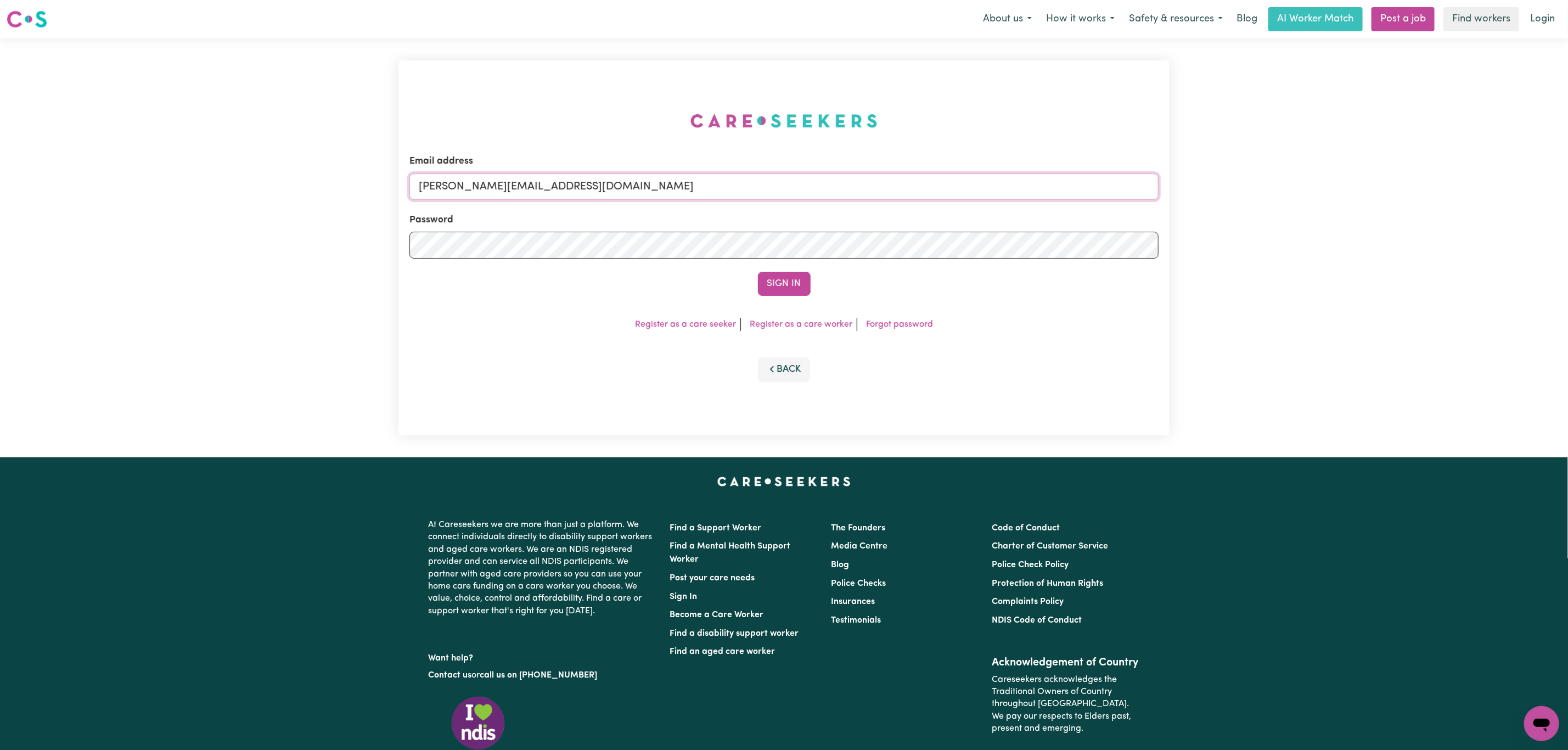
click at [647, 176] on input "[PERSON_NAME][EMAIL_ADDRESS][DOMAIN_NAME]" at bounding box center [784, 187] width 749 height 26
drag, startPoint x: 478, startPoint y: 185, endPoint x: 836, endPoint y: 137, distance: 361.2
click at [836, 137] on div "Email address [EMAIL_ADDRESS][PERSON_NAME][DOMAIN_NAME] Password Sign In Regist…" at bounding box center [784, 247] width 771 height 375
type input "superuser~[EMAIL_ADDRESS][DOMAIN_NAME]"
click at [758, 272] on button "Sign In" at bounding box center [784, 284] width 53 height 24
